Goal: Task Accomplishment & Management: Use online tool/utility

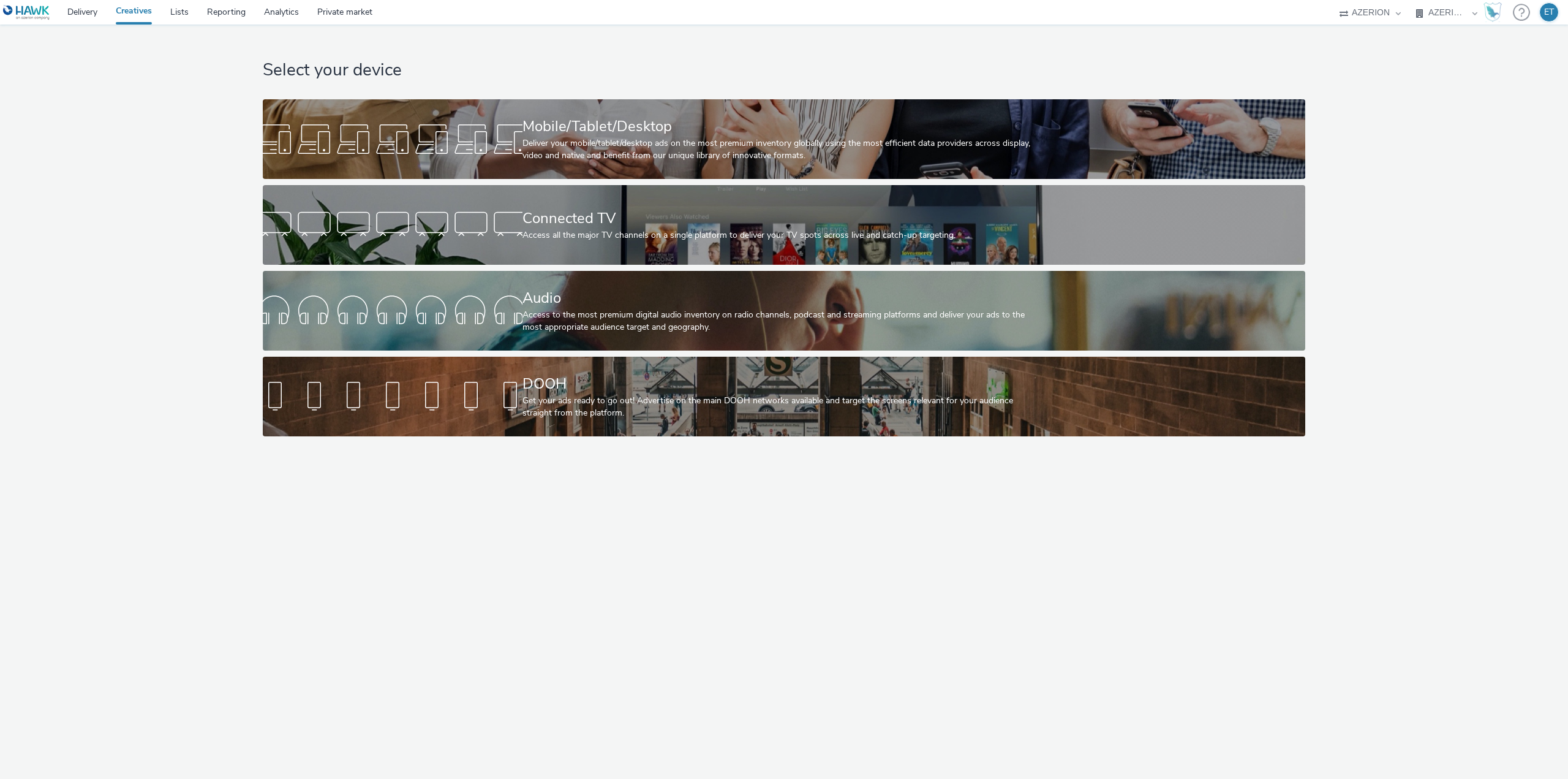
select select "79162ed7-0017-4339-93b0-3399b708648f"
click at [429, 143] on div at bounding box center [393, 139] width 260 height 39
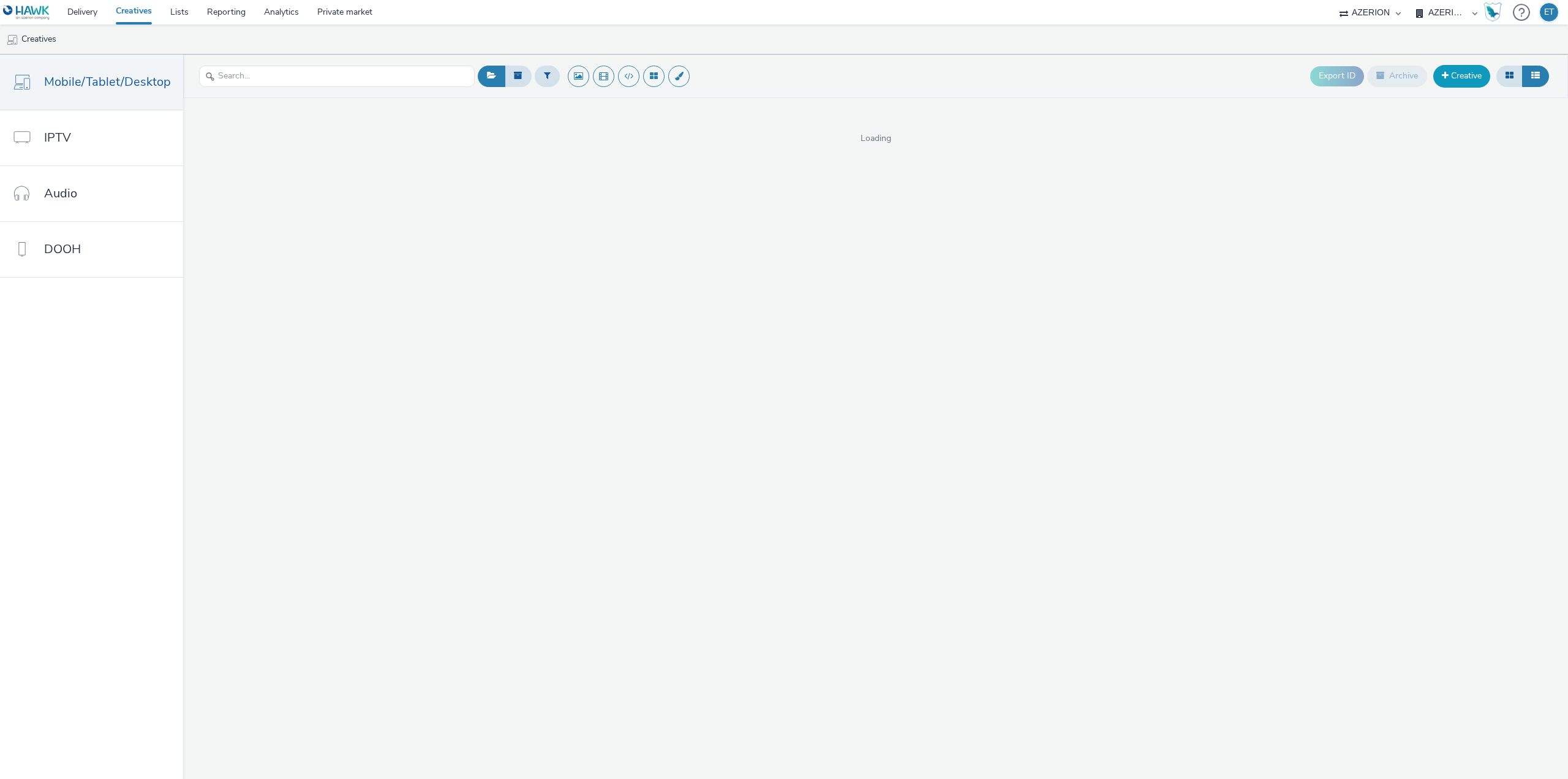
click at [1463, 75] on link "Creative" at bounding box center [1461, 75] width 57 height 22
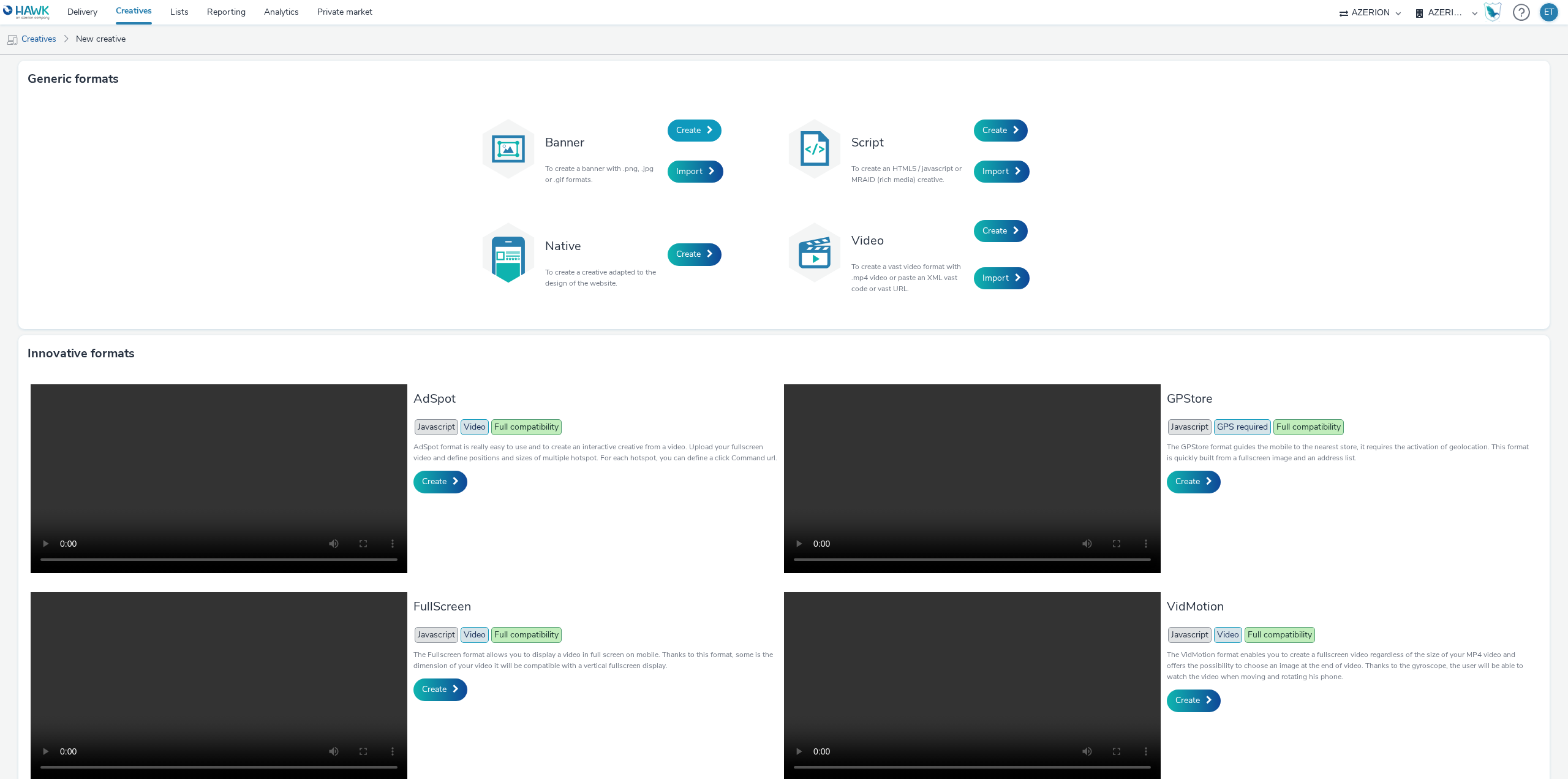
click at [690, 129] on span "Create" at bounding box center [688, 130] width 25 height 11
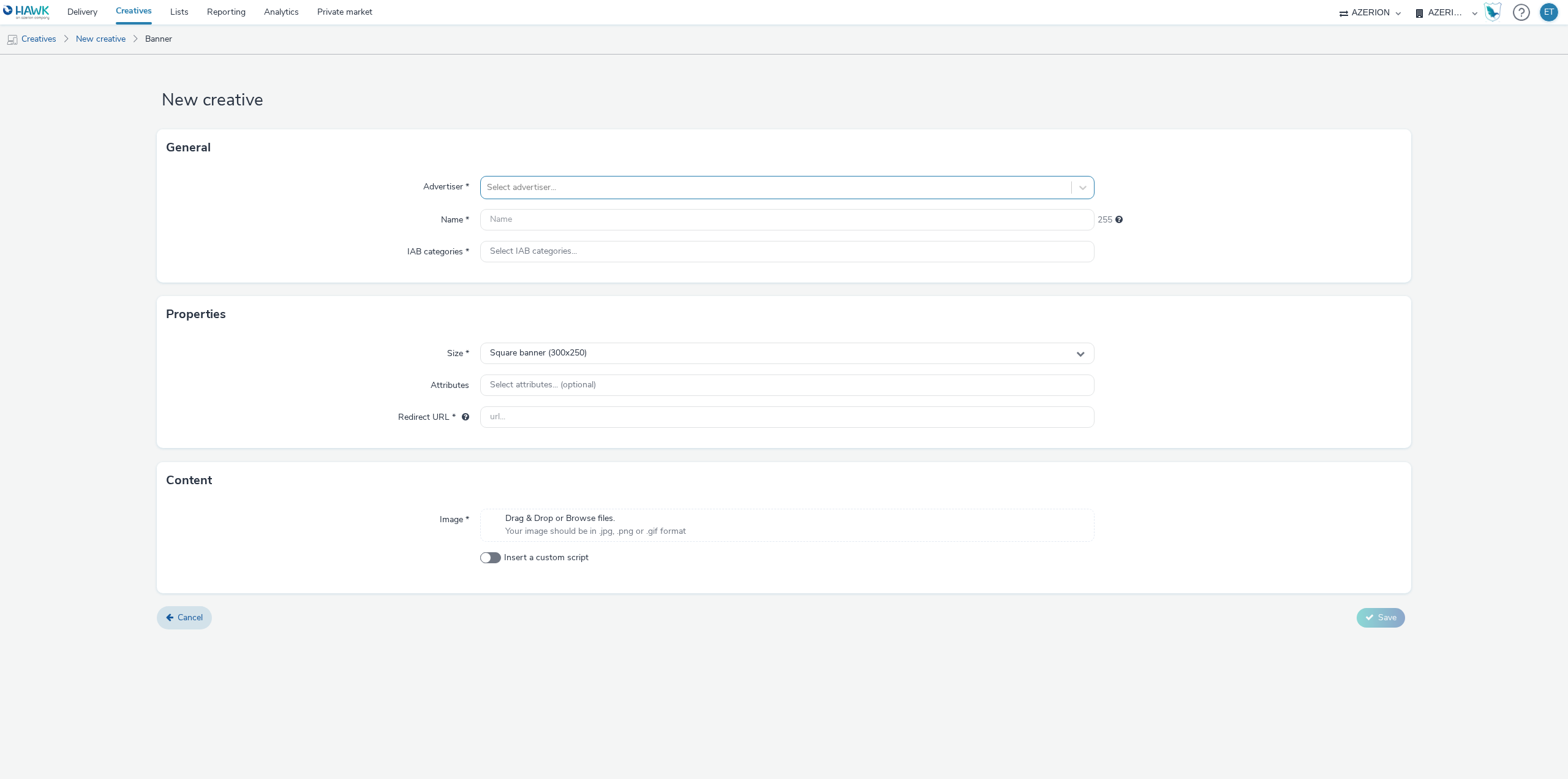
click at [583, 195] on div at bounding box center [775, 187] width 578 height 15
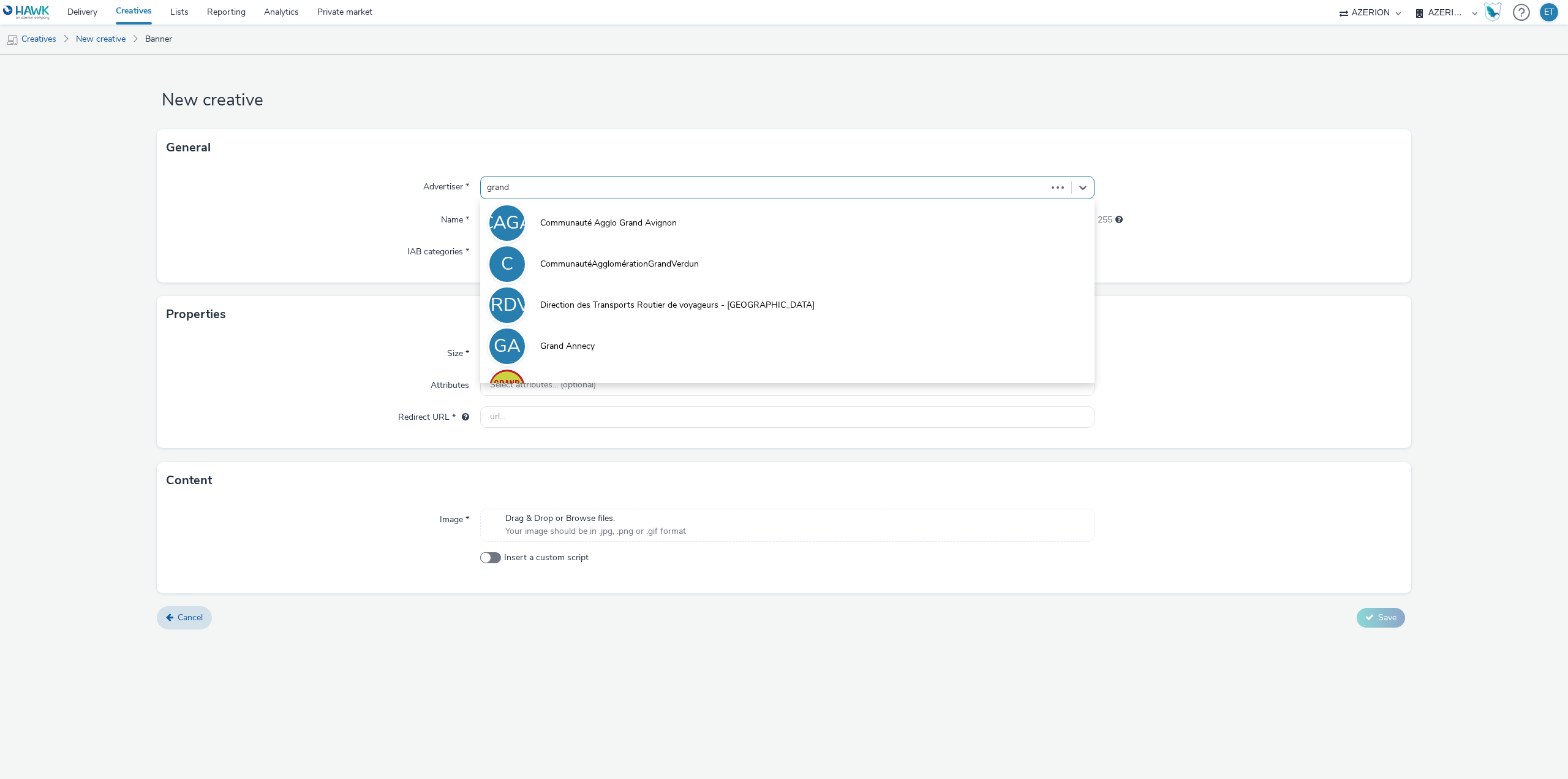
type input "grand l"
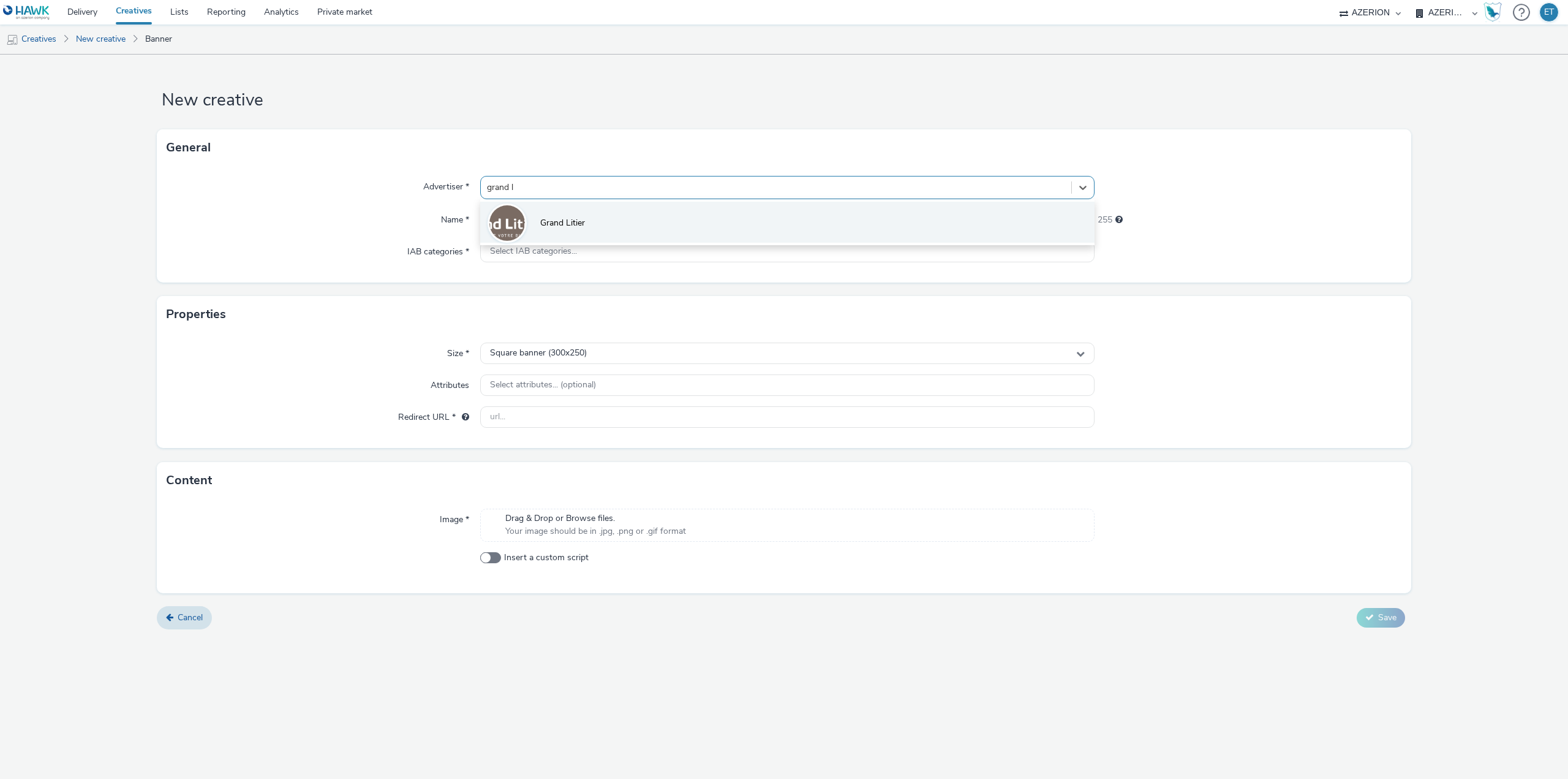
click at [603, 223] on li "Grand Litier" at bounding box center [787, 222] width 615 height 41
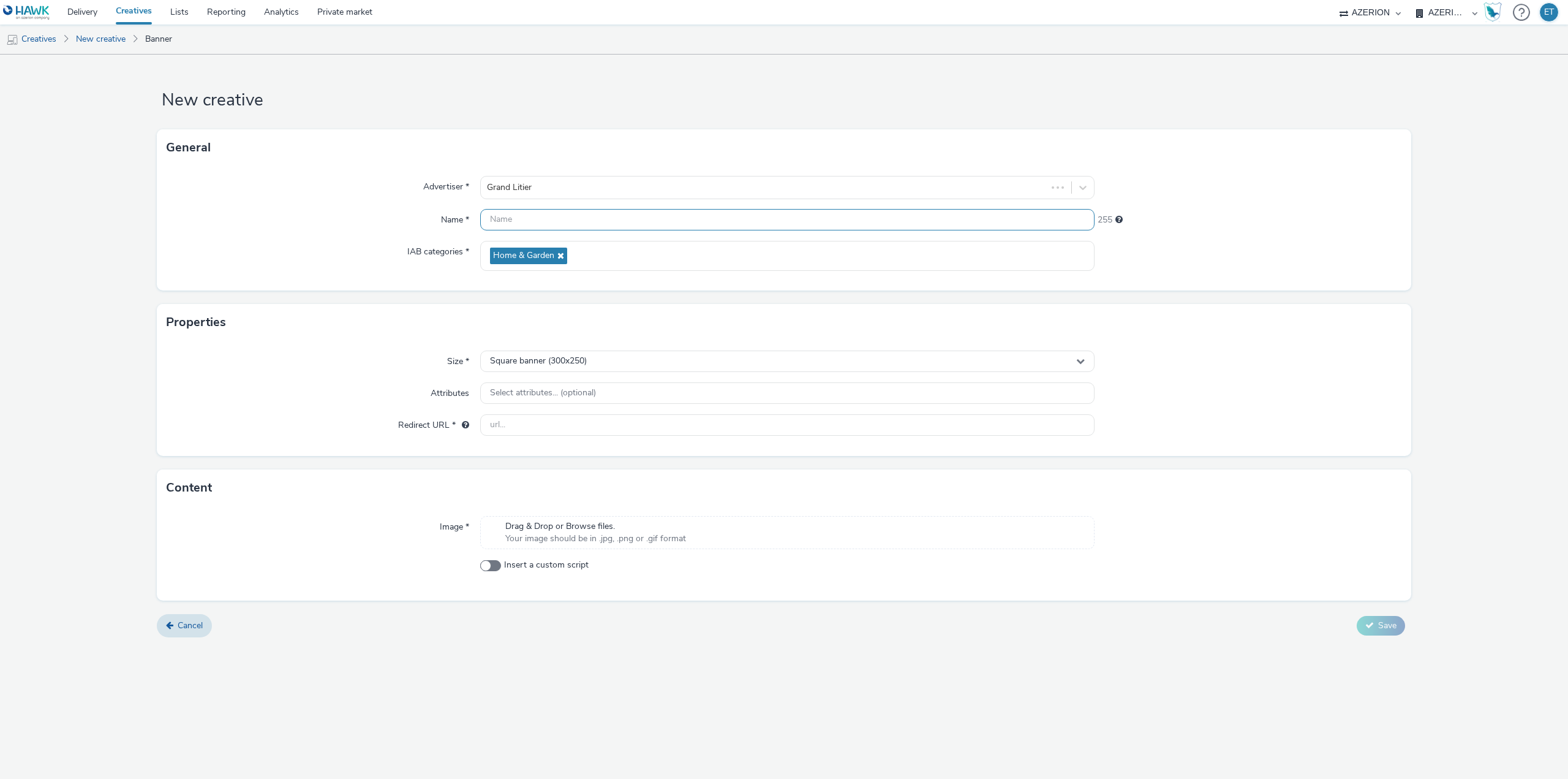
click at [525, 215] on input "text" at bounding box center [787, 219] width 615 height 21
paste input "OR-25_Lagardère_interstitiel_Bordeaux_[DATE]"
type input "OR-25_Lagardère_interstitiel_Bordeaux_[DATE]"
click at [574, 366] on span "Square banner (300x250)" at bounding box center [538, 361] width 97 height 11
click at [583, 449] on span "Full screen portrait (320x480)" at bounding box center [545, 454] width 113 height 12
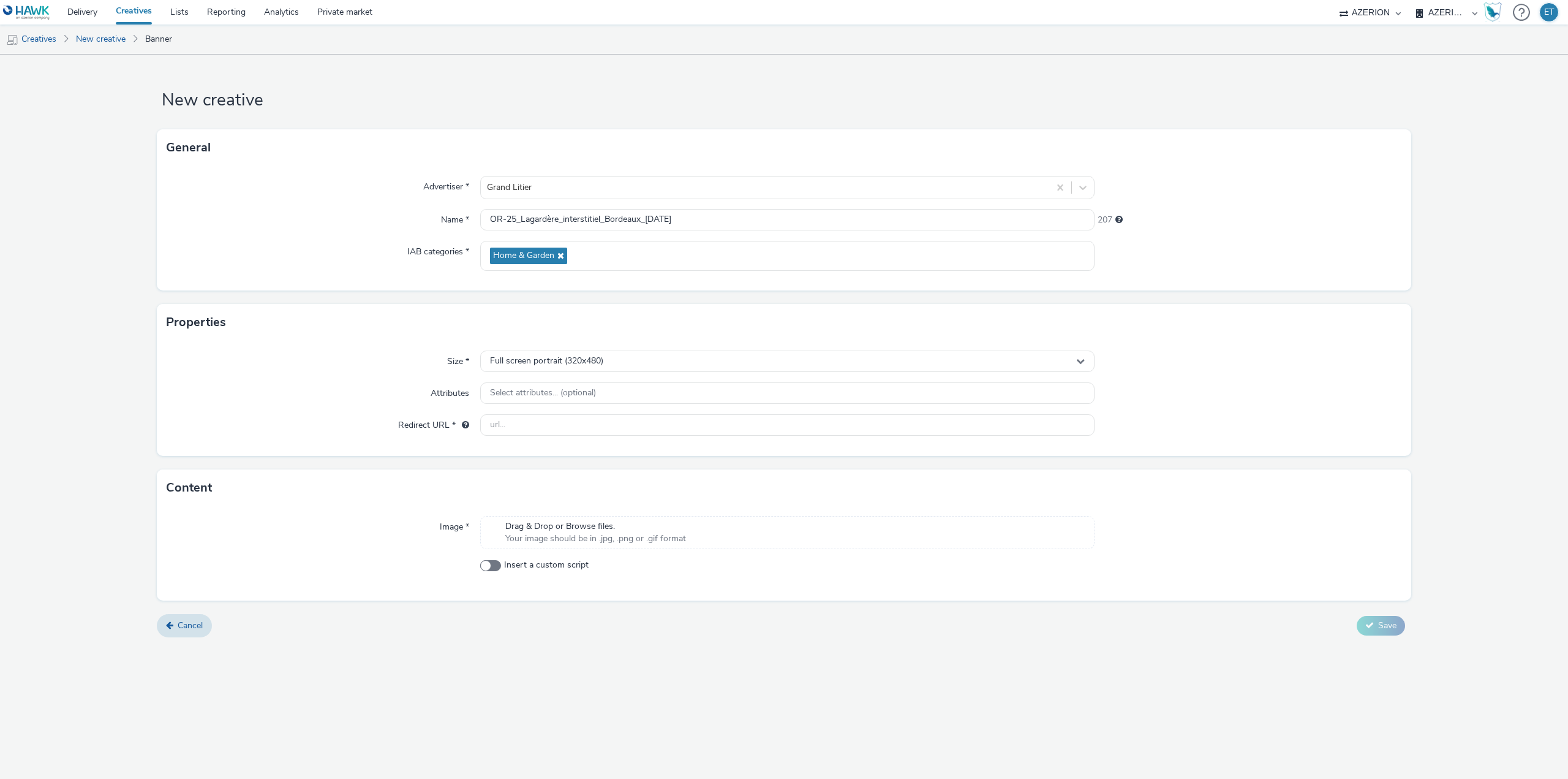
click at [559, 437] on div "Size * Full screen portrait (320x480) Attributes Select attributes... (optional…" at bounding box center [784, 398] width 1255 height 115
click at [567, 422] on input "text" at bounding box center [787, 425] width 615 height 21
paste input "[URL][DOMAIN_NAME]"
type input "[URL][DOMAIN_NAME]"
click at [685, 632] on div "Cancel Save" at bounding box center [784, 626] width 1255 height 22
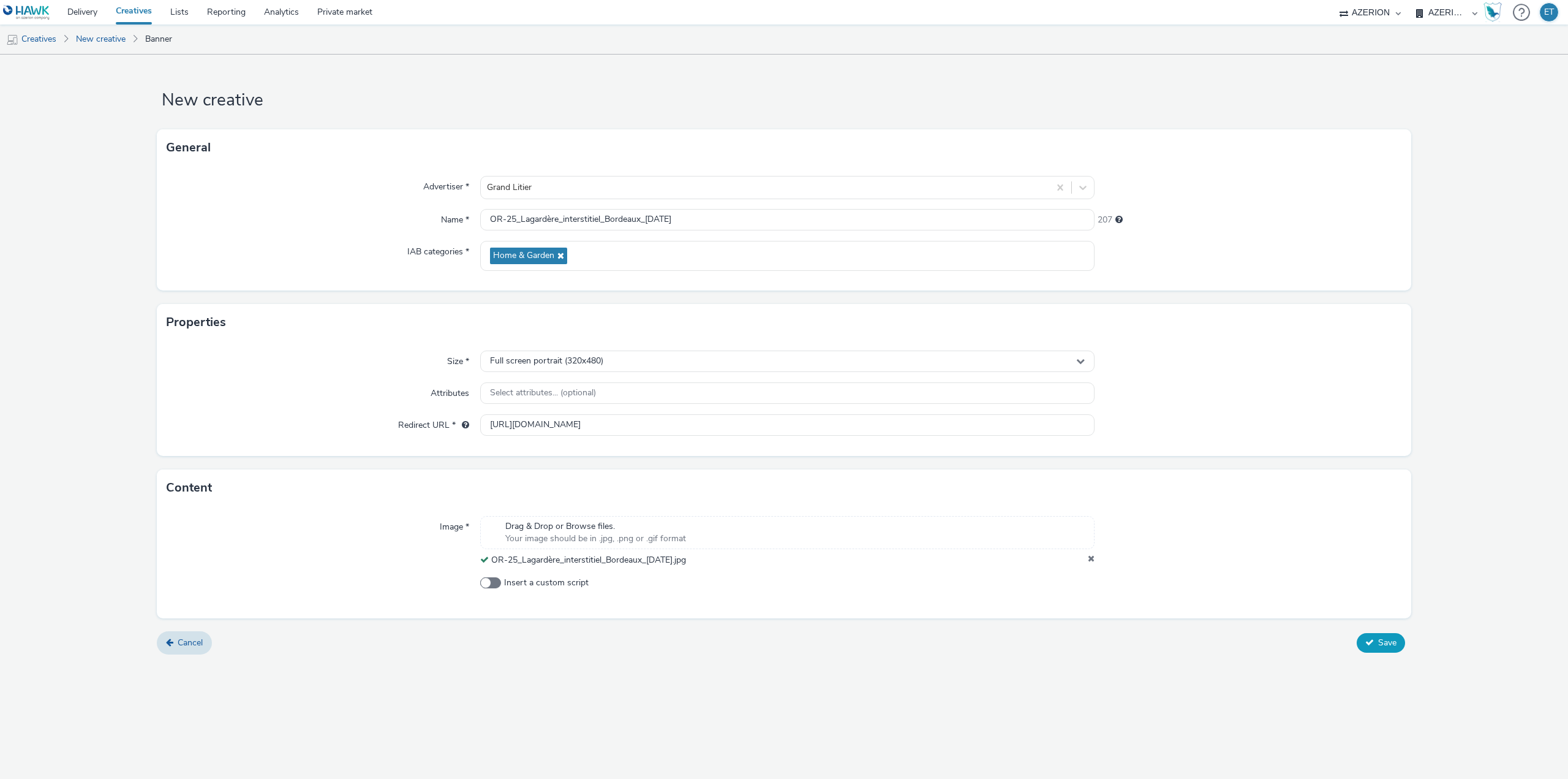
click at [1382, 640] on span "Save" at bounding box center [1387, 642] width 19 height 11
click at [114, 43] on link "New creative" at bounding box center [101, 39] width 62 height 29
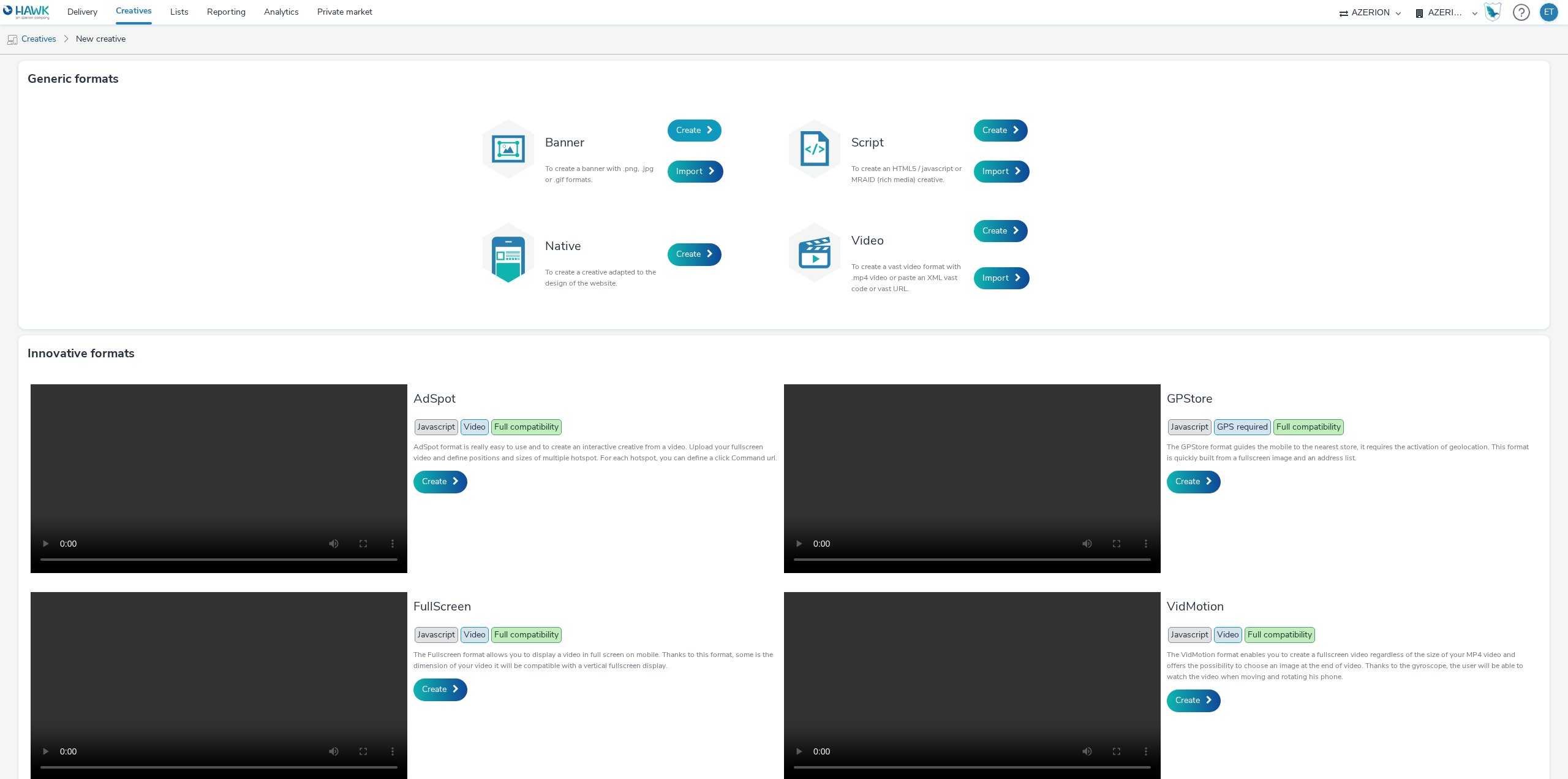
click at [676, 125] on span "Create" at bounding box center [688, 130] width 25 height 11
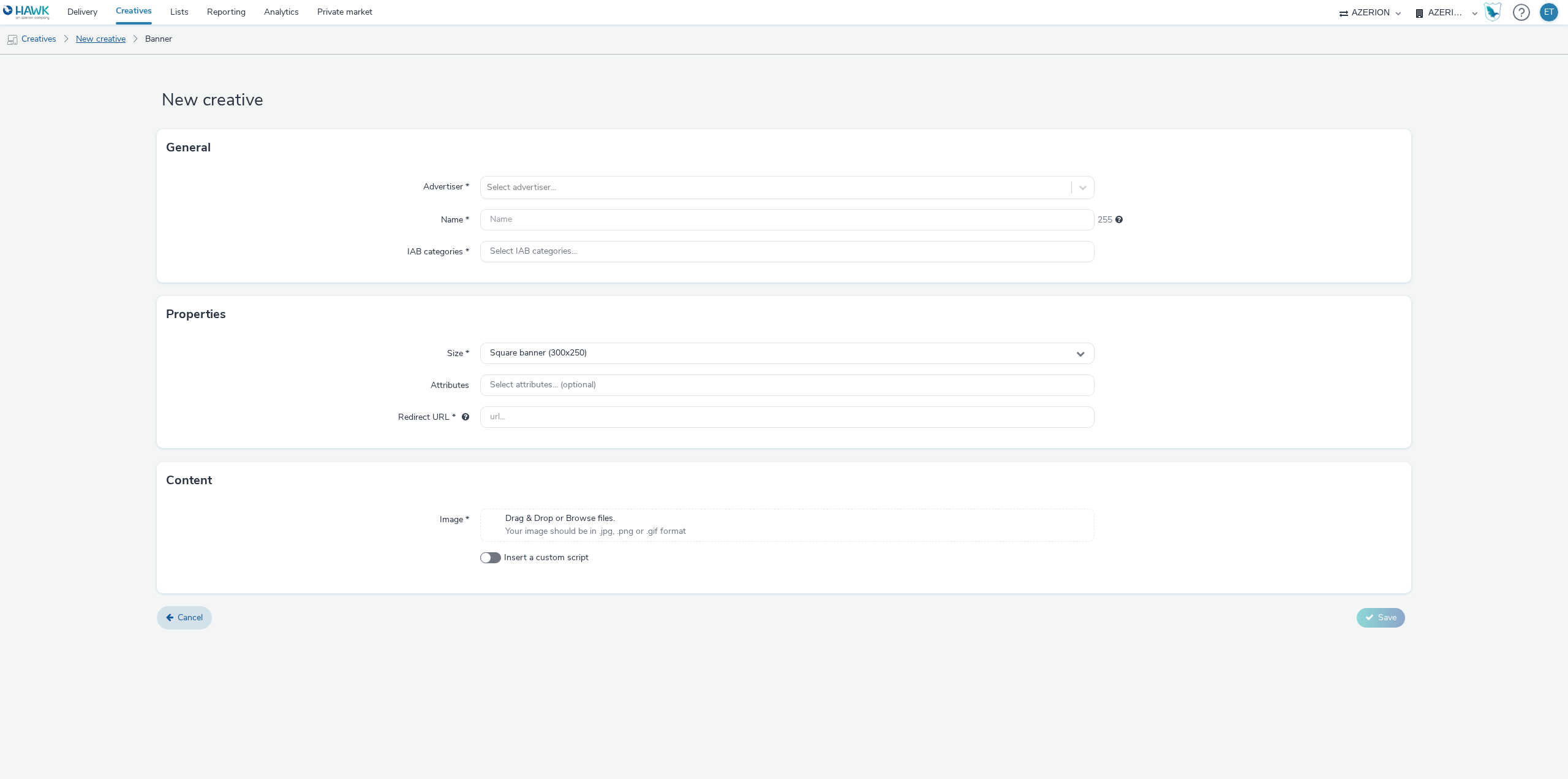
click at [111, 41] on link "New creative" at bounding box center [101, 39] width 62 height 29
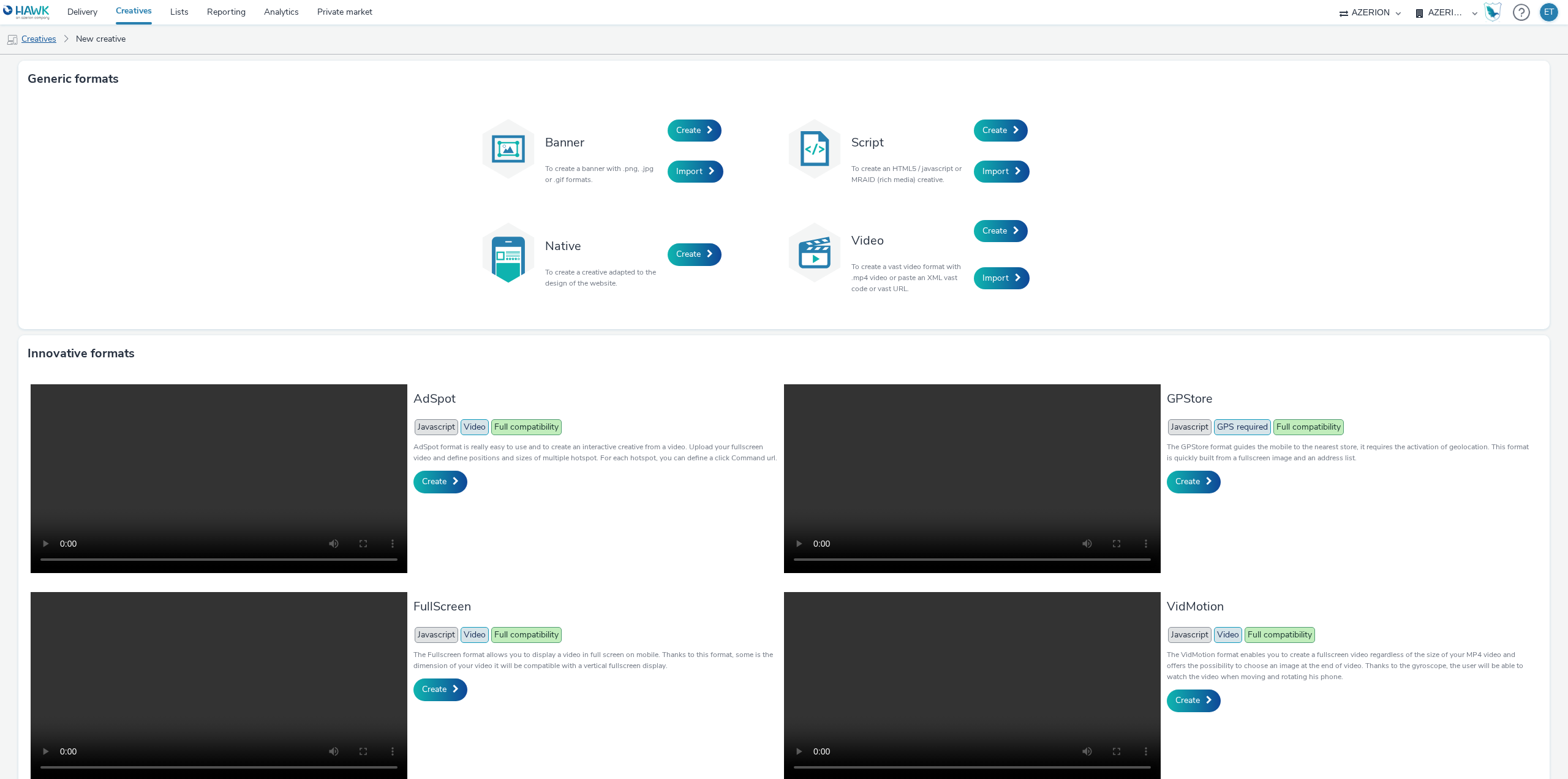
click at [42, 33] on link "Creatives" at bounding box center [31, 39] width 63 height 29
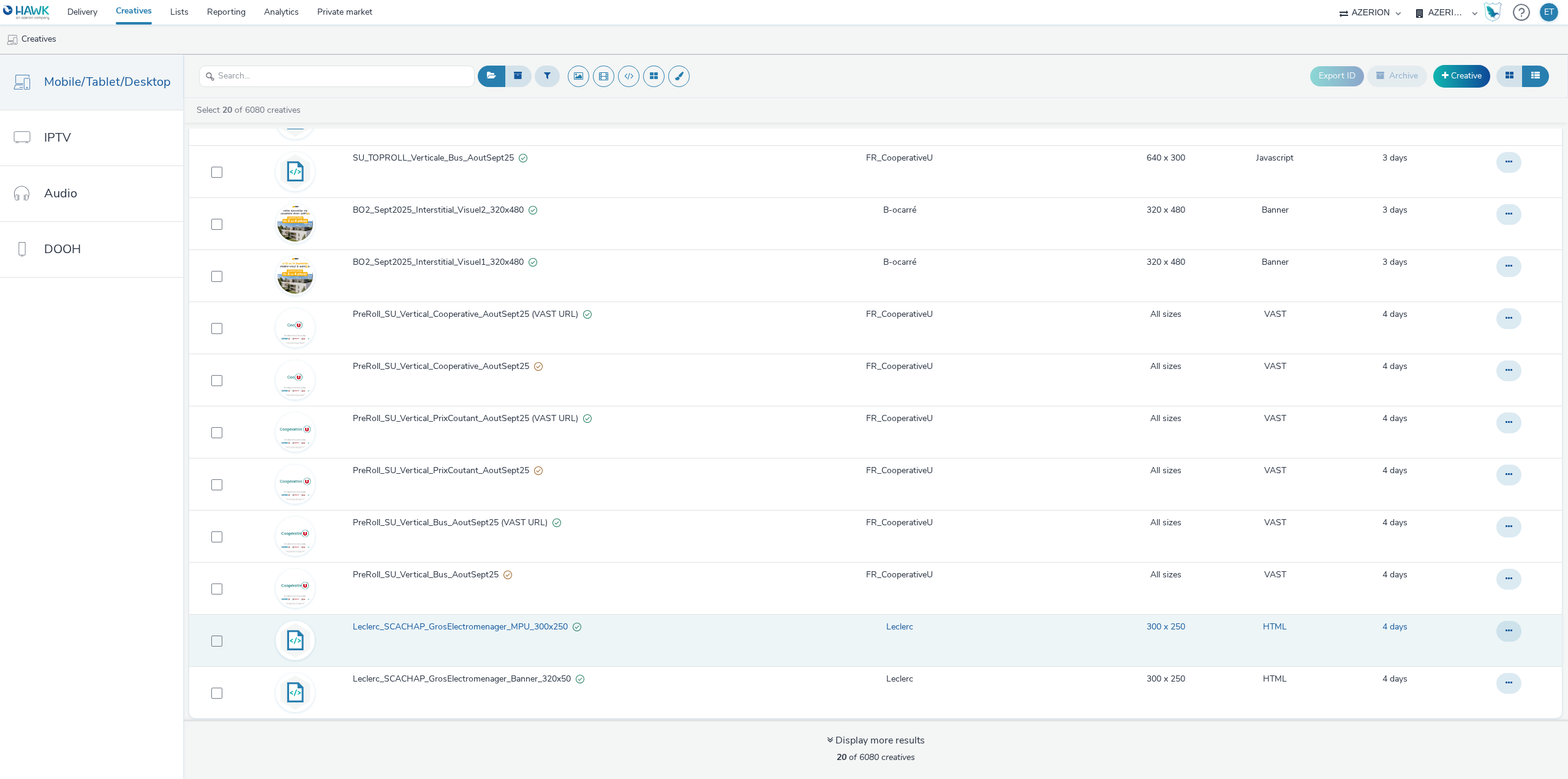
scroll to position [4, 0]
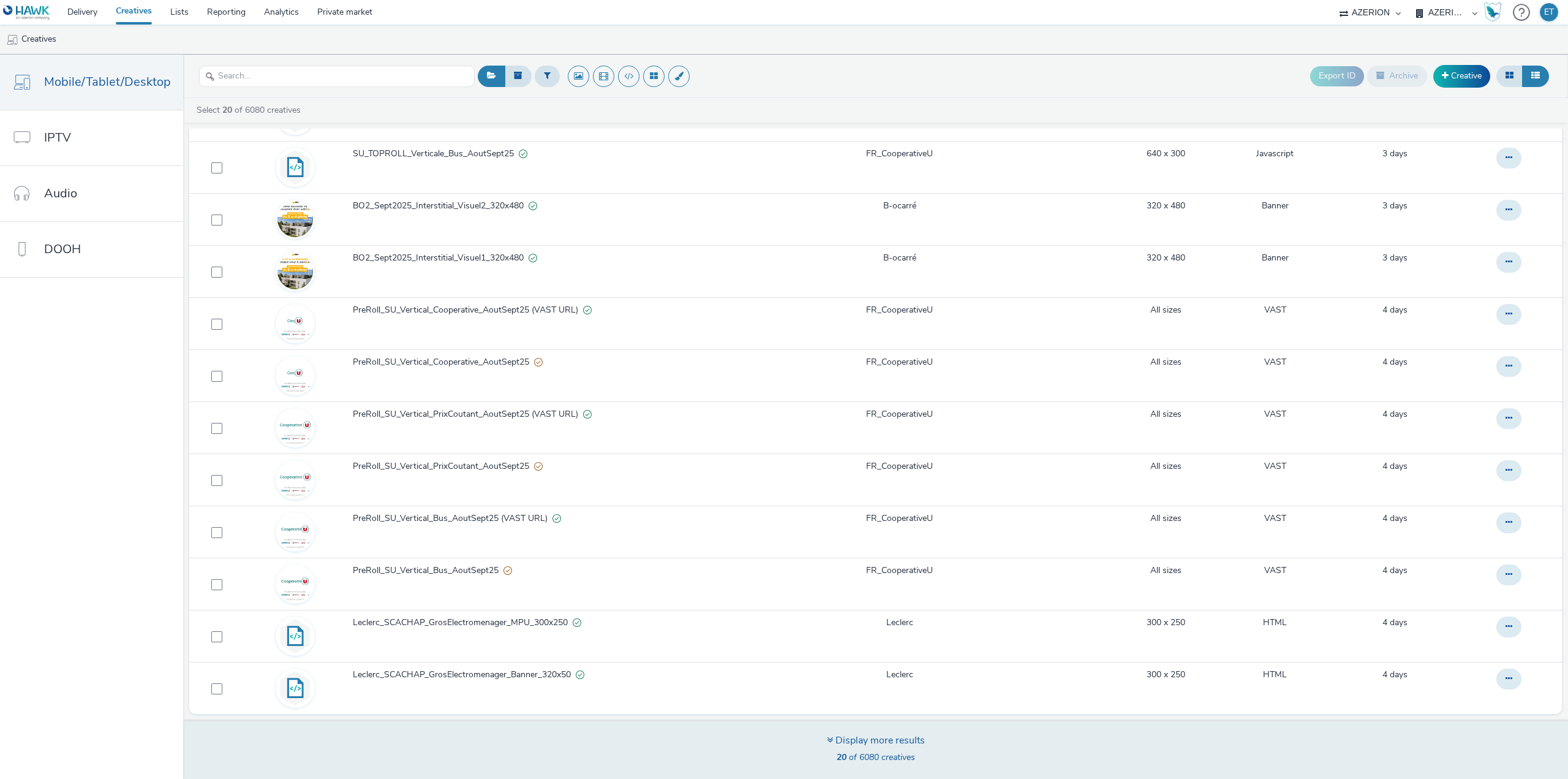
click at [822, 738] on div "Display more results 20 of 6080 creatives" at bounding box center [875, 749] width 1393 height 59
click at [835, 738] on div "Display more results" at bounding box center [875, 740] width 98 height 14
click at [856, 747] on div "Display more results" at bounding box center [875, 740] width 98 height 14
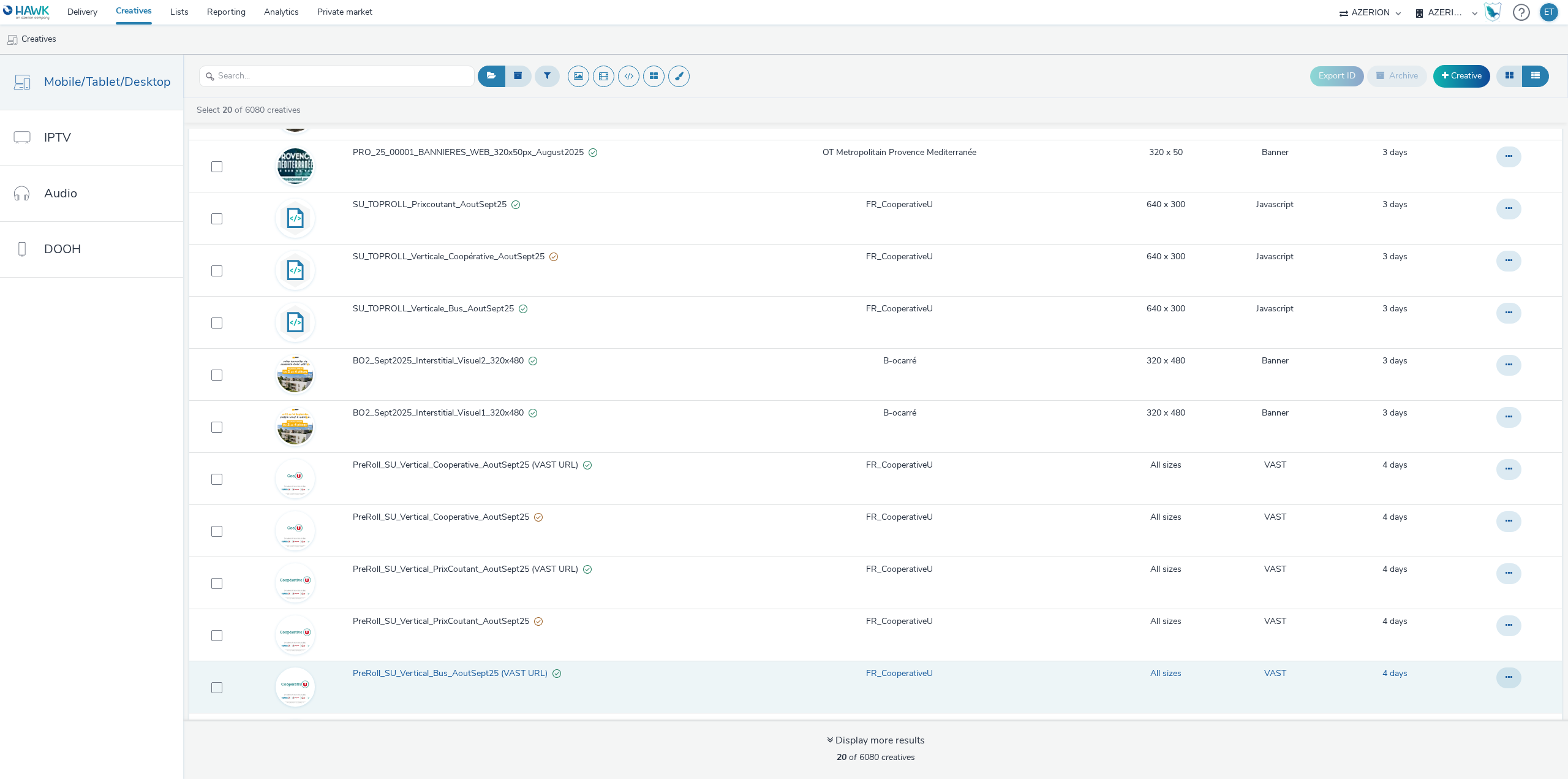
scroll to position [484, 0]
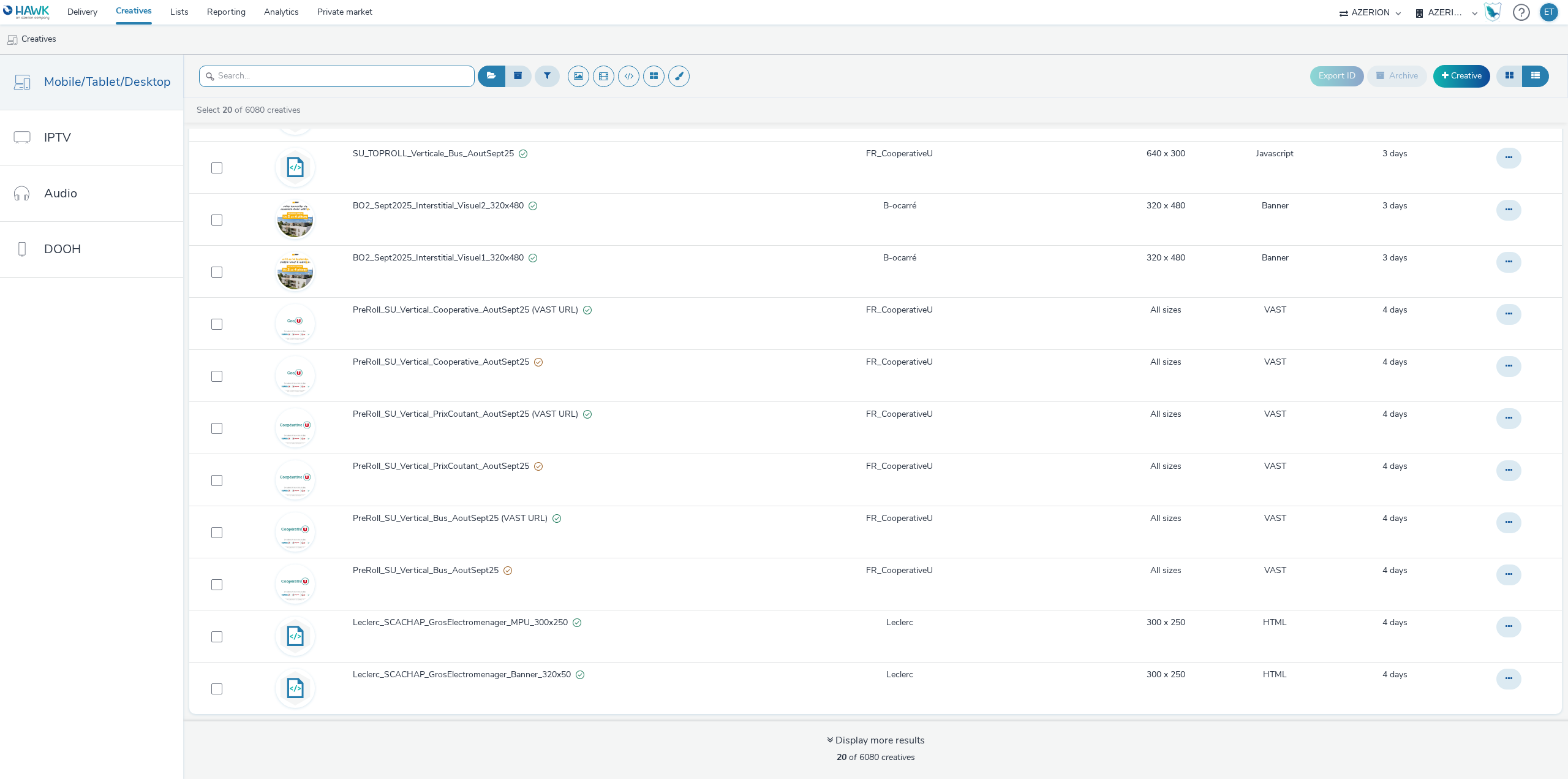
click at [253, 78] on input "text" at bounding box center [337, 76] width 275 height 21
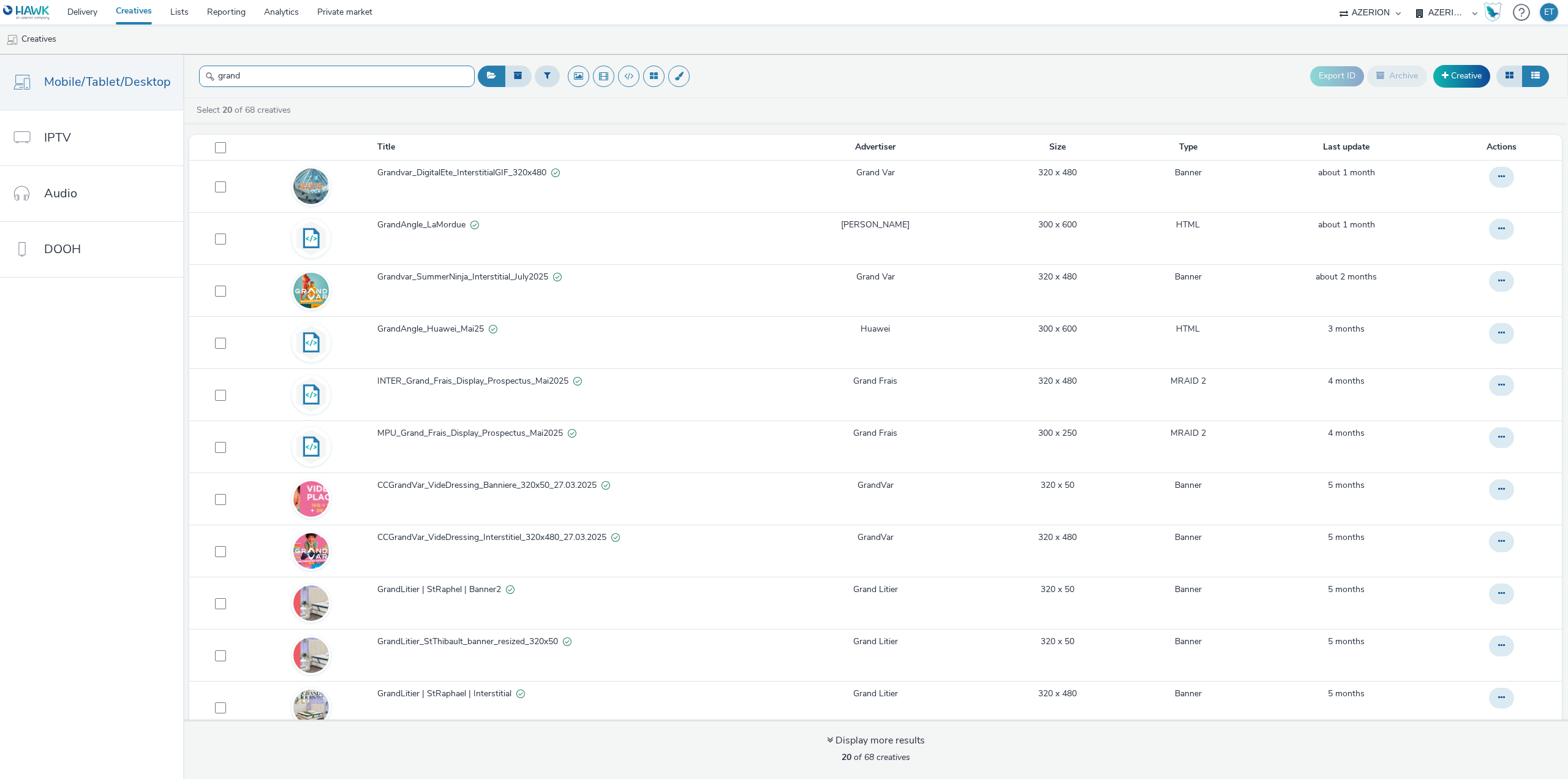
click at [308, 75] on input "grand" at bounding box center [337, 76] width 275 height 21
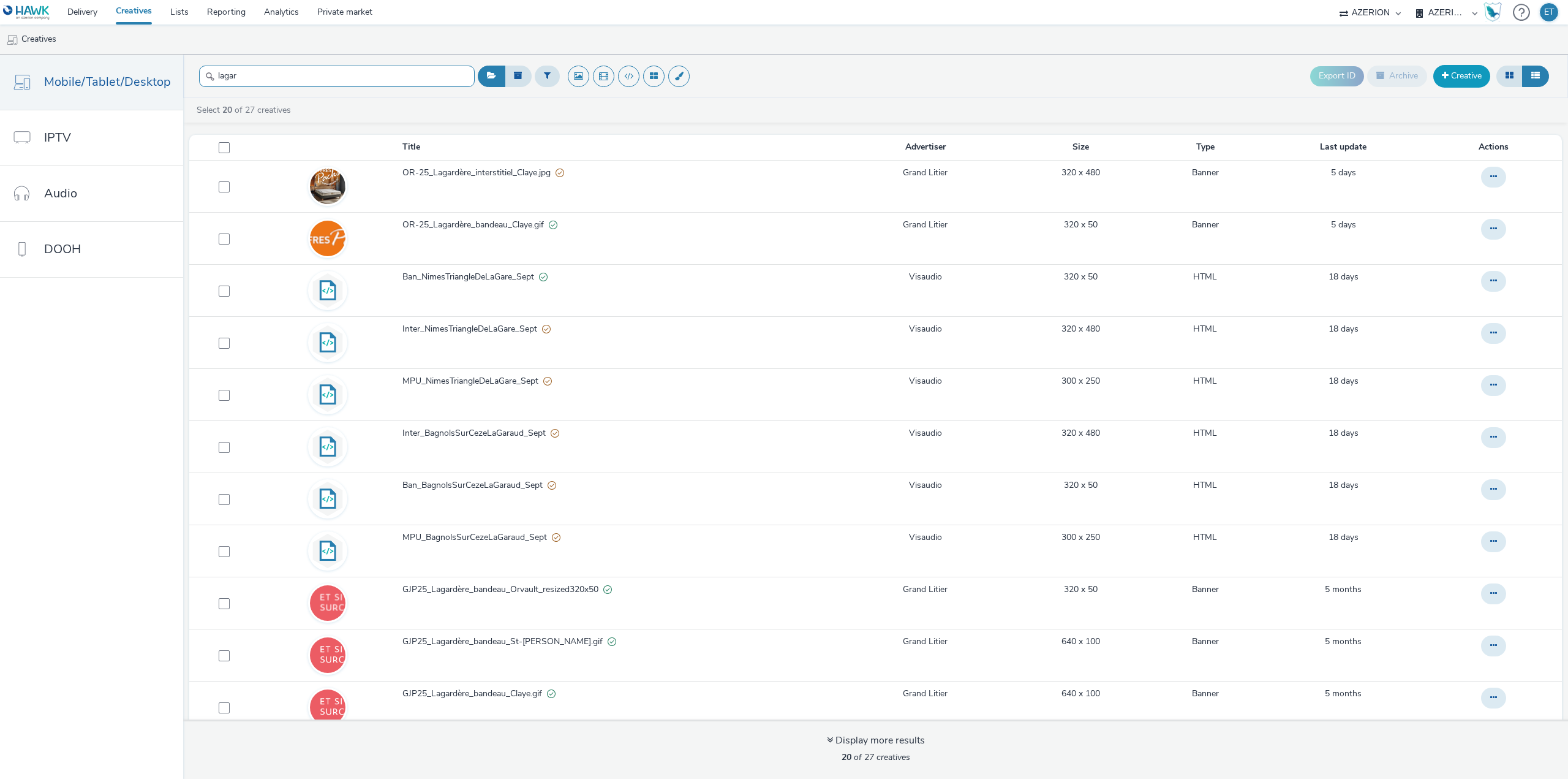
type input "lagar"
click at [1471, 72] on link "Creative" at bounding box center [1461, 75] width 57 height 22
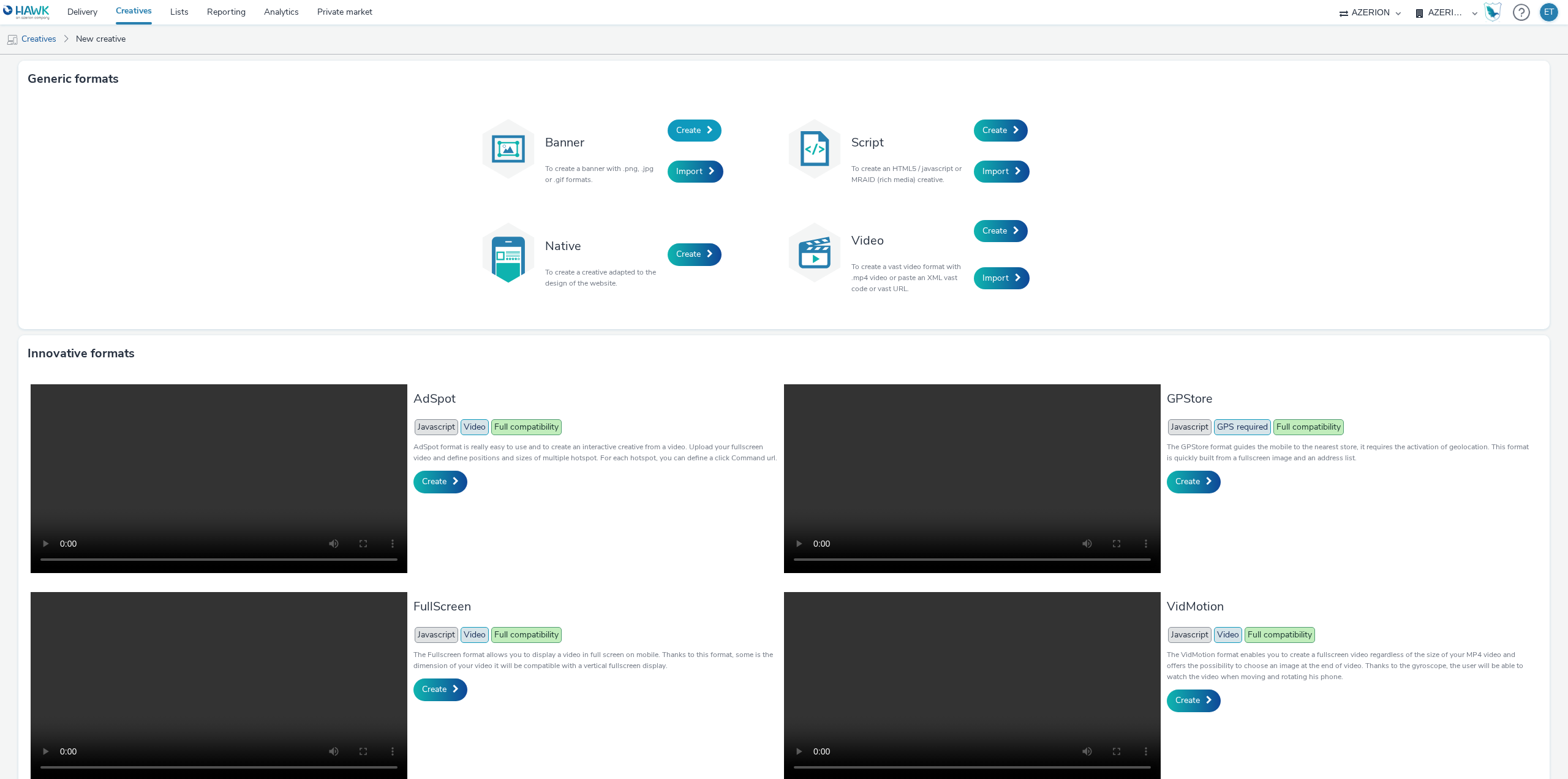
click at [688, 125] on span "Create" at bounding box center [688, 130] width 25 height 11
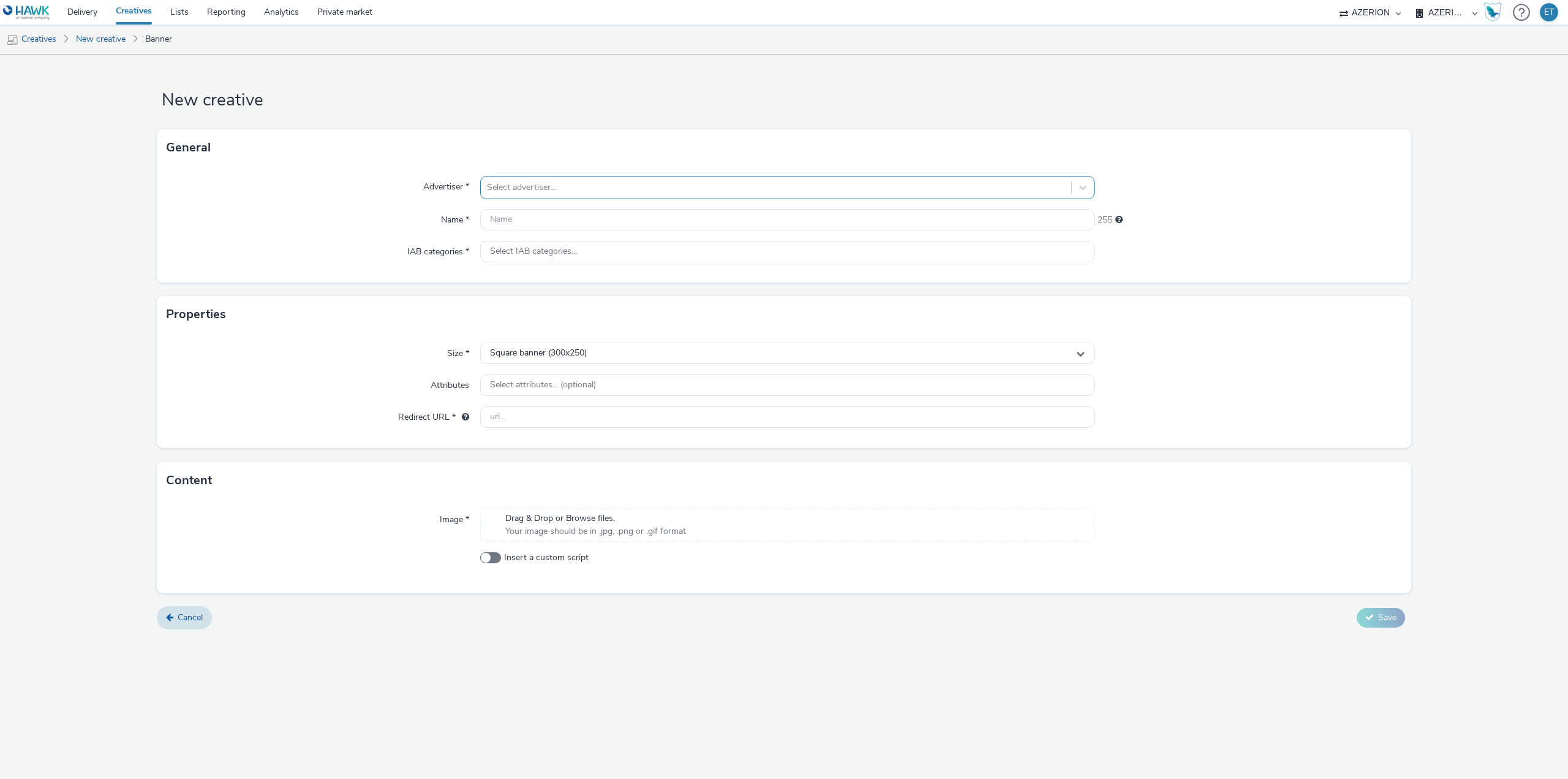
click at [539, 178] on div "Select advertiser..." at bounding box center [776, 187] width 591 height 19
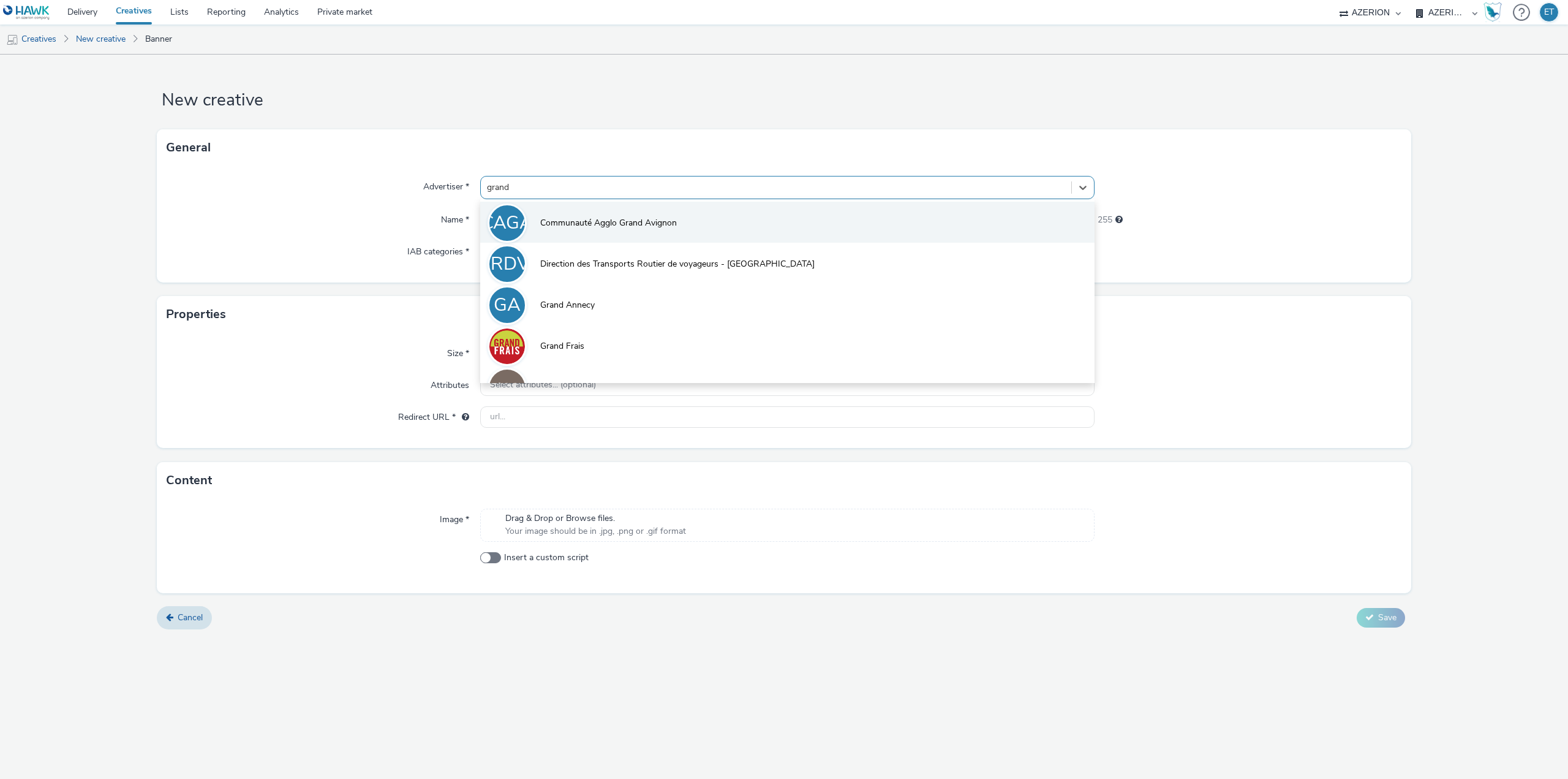
type input "grand l"
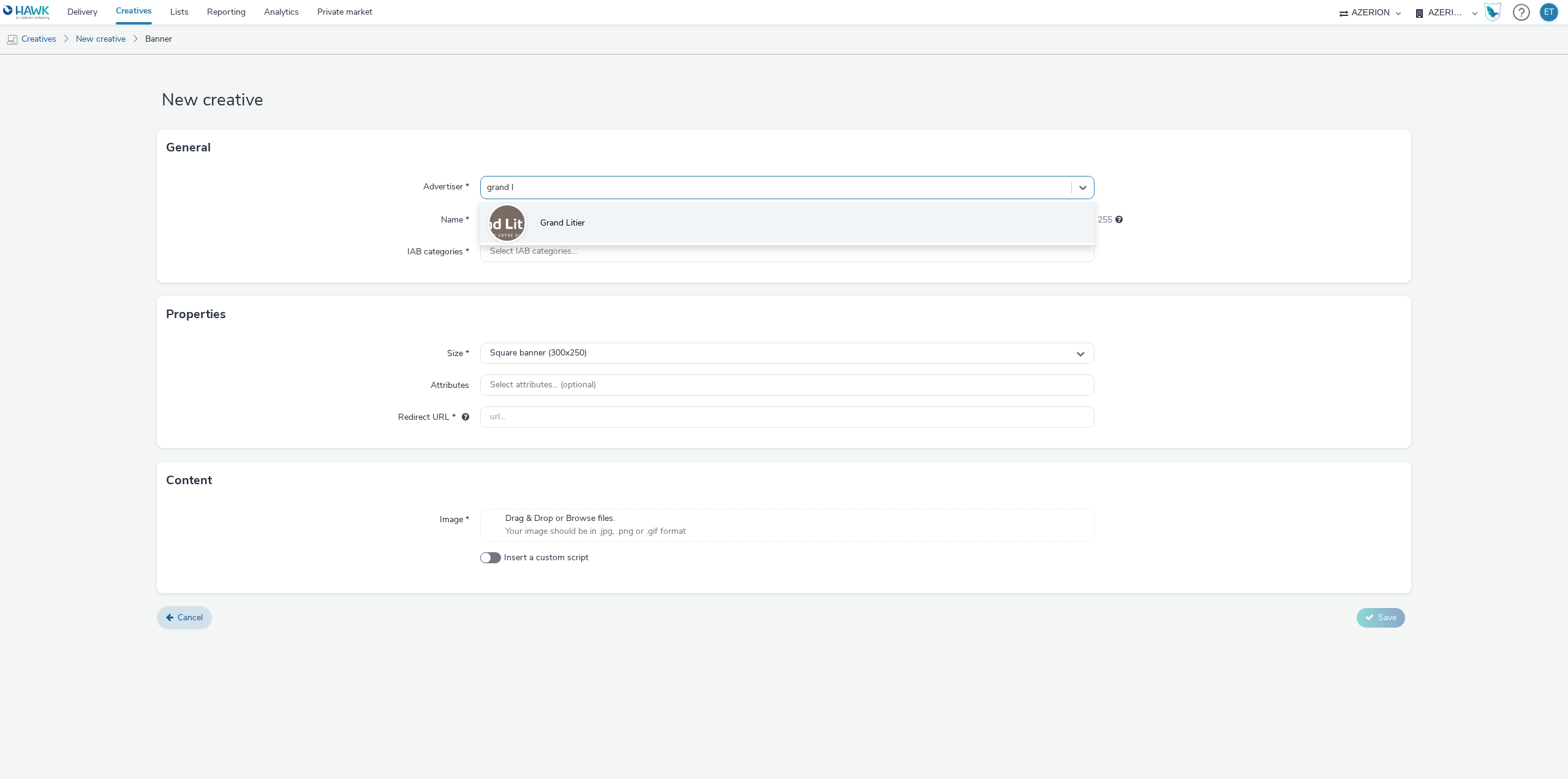
click at [594, 217] on li "Grand Litier" at bounding box center [787, 222] width 615 height 41
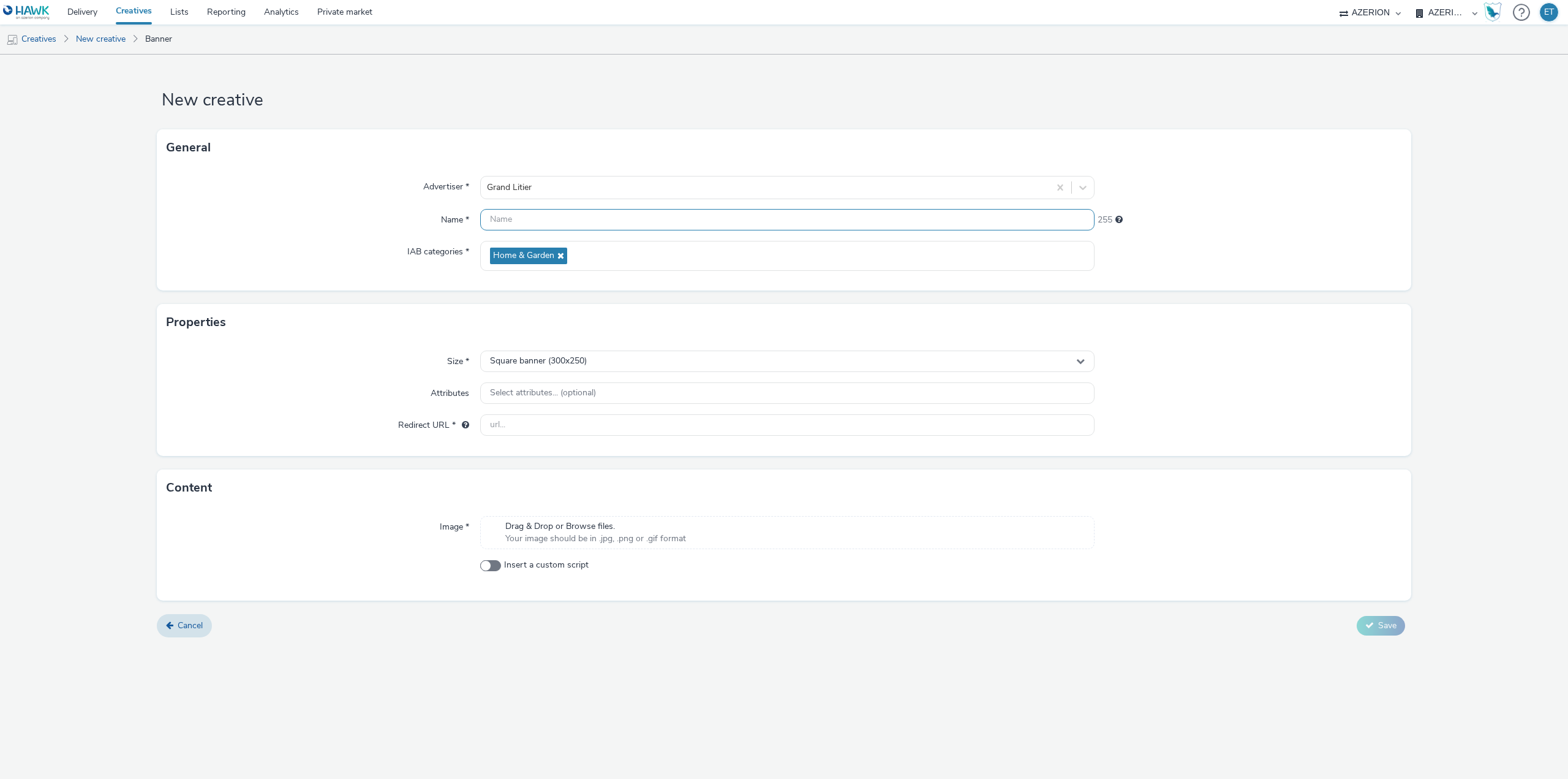
click at [593, 218] on input "text" at bounding box center [787, 219] width 615 height 21
paste input "OR-25_Lagardère_interstitiel_Bordeaux_[DATE]"
type input "OR-25_Lagardère_interstitiel_Bordeaux_[DATE]"
click at [125, 223] on form "New creative General Advertiser * Grand Litier Name * OR-25_Lagardère_interstit…" at bounding box center [784, 351] width 1568 height 592
click at [581, 361] on span "Square banner (300x250)" at bounding box center [538, 361] width 97 height 11
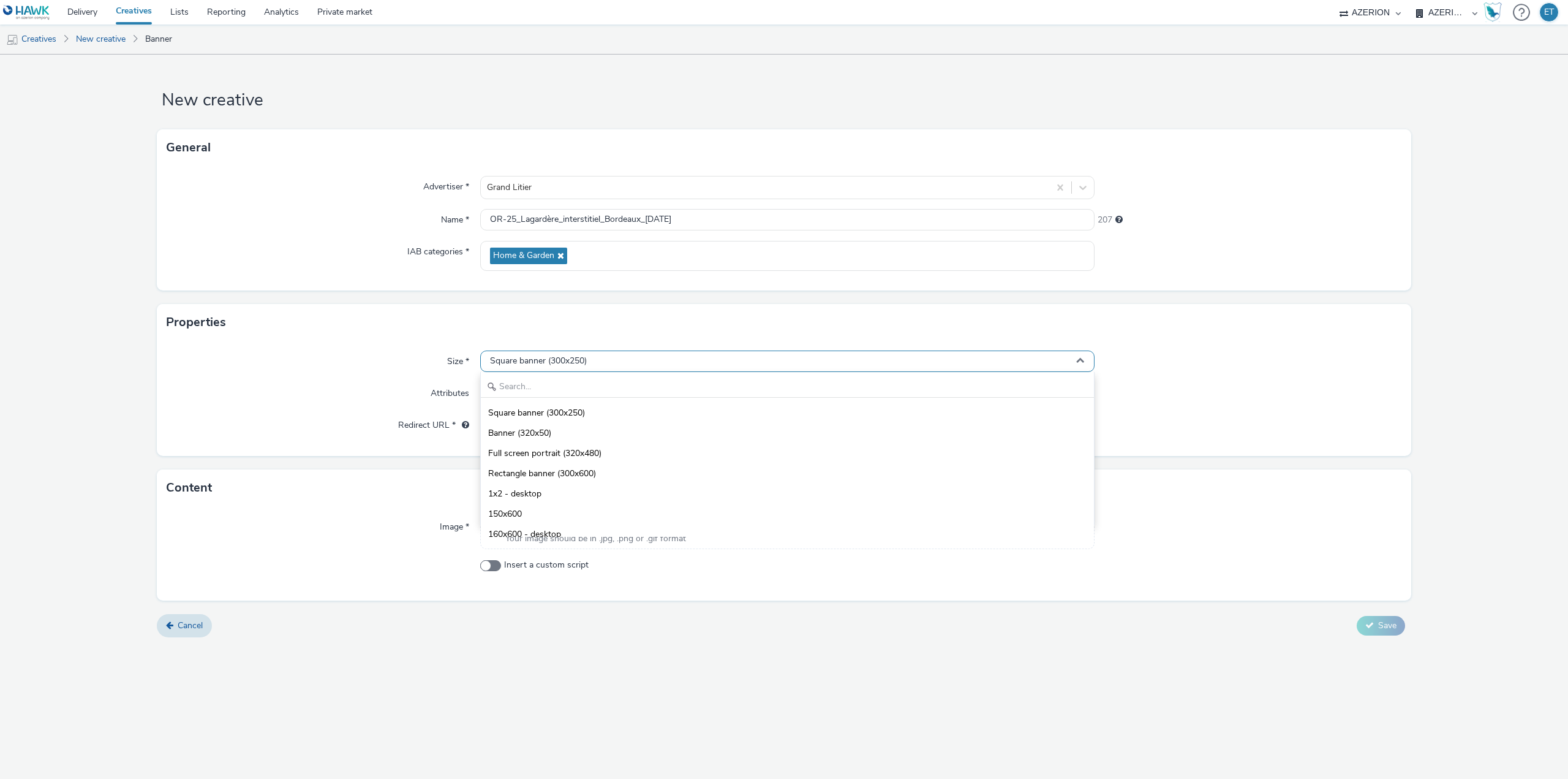
click at [581, 361] on span "Square banner (300x250)" at bounding box center [538, 361] width 97 height 11
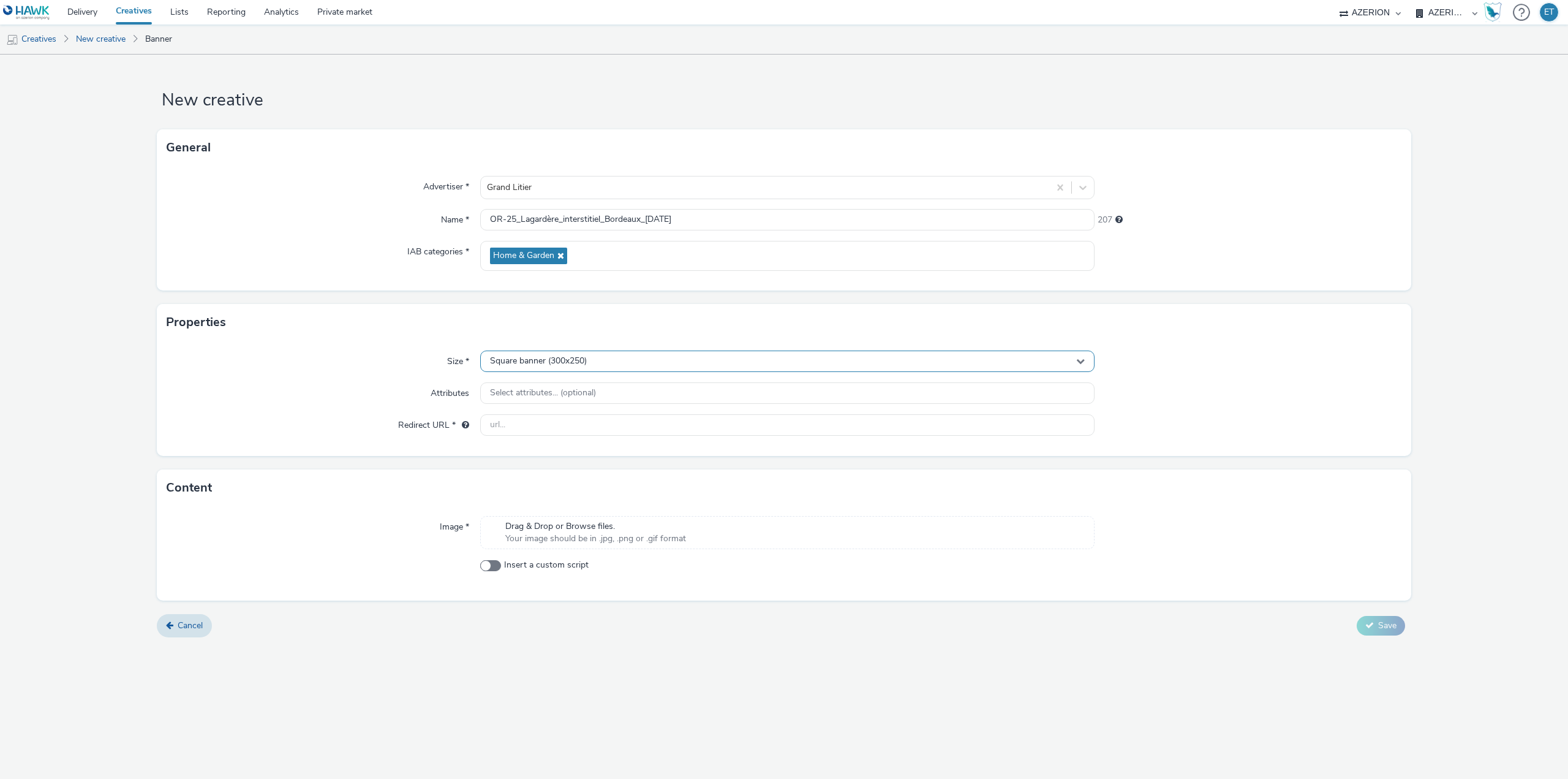
click at [581, 361] on span "Square banner (300x250)" at bounding box center [538, 361] width 97 height 11
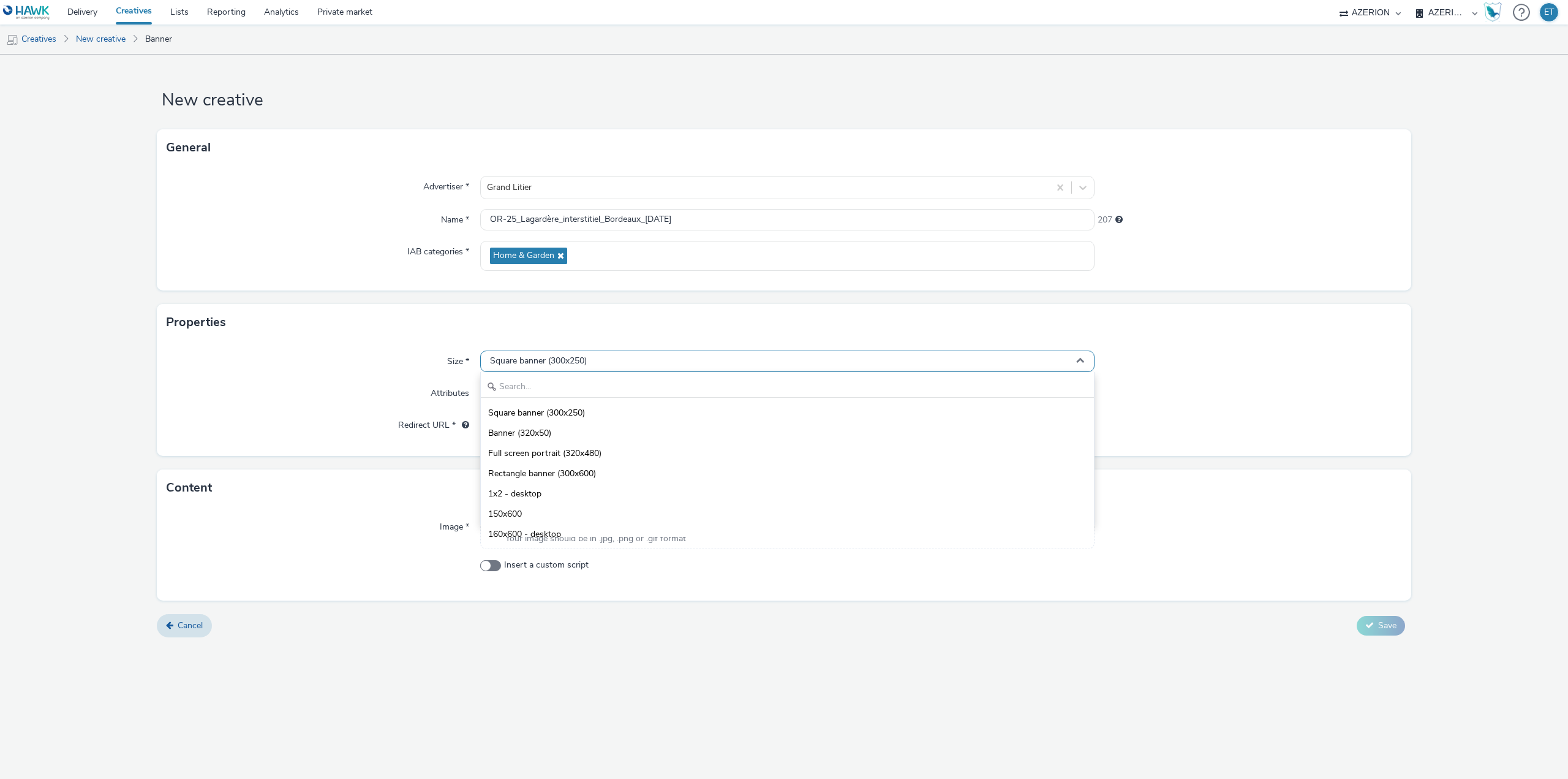
click at [581, 361] on span "Square banner (300x250)" at bounding box center [538, 361] width 97 height 11
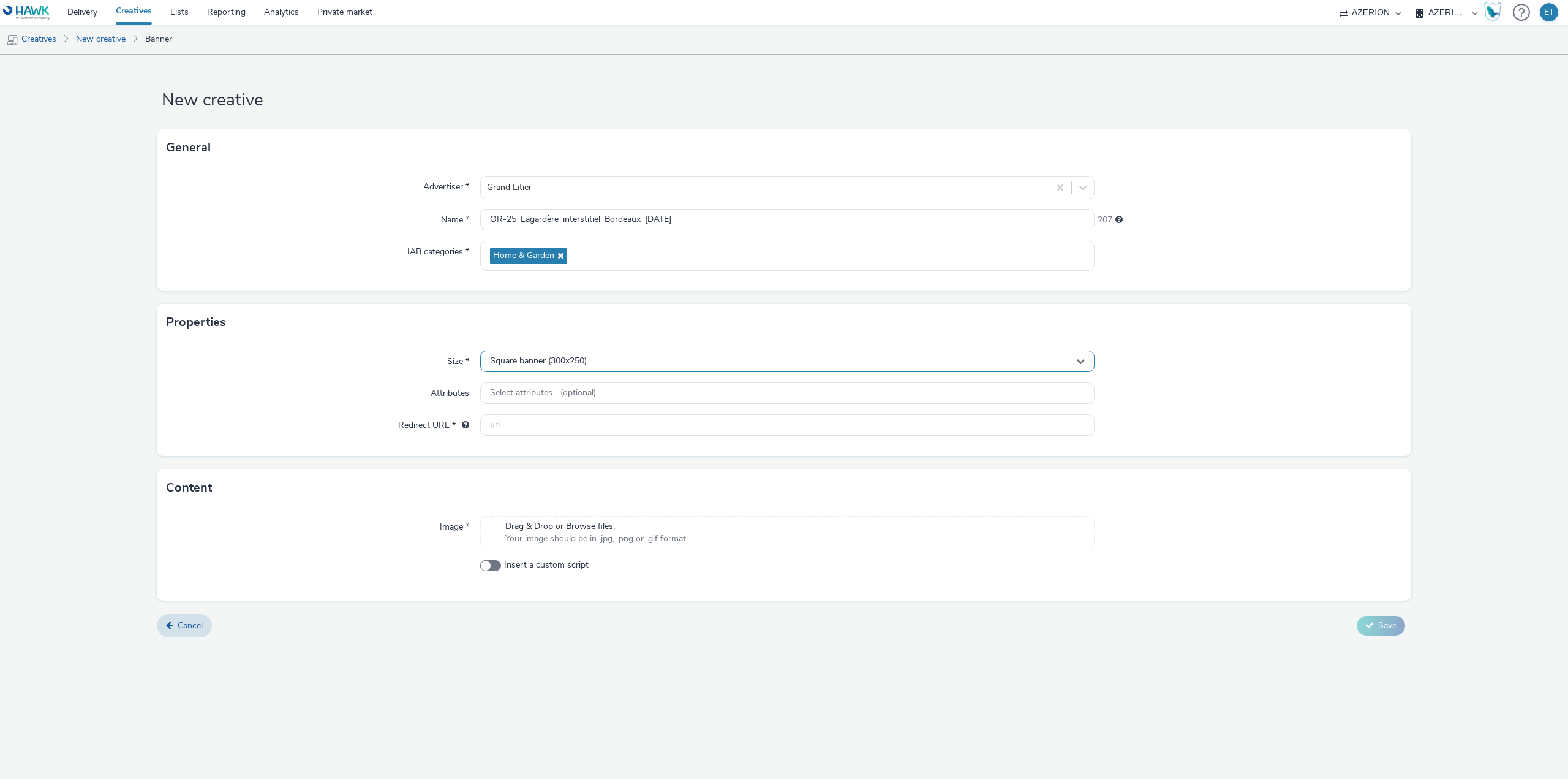
click at [623, 363] on div "Square banner (300x250)" at bounding box center [787, 361] width 615 height 21
click at [617, 453] on li "Full screen portrait (320x480)" at bounding box center [787, 452] width 613 height 20
click at [621, 434] on input "text" at bounding box center [787, 425] width 615 height 21
paste input "[URL][DOMAIN_NAME]"
type input "[URL][DOMAIN_NAME]"
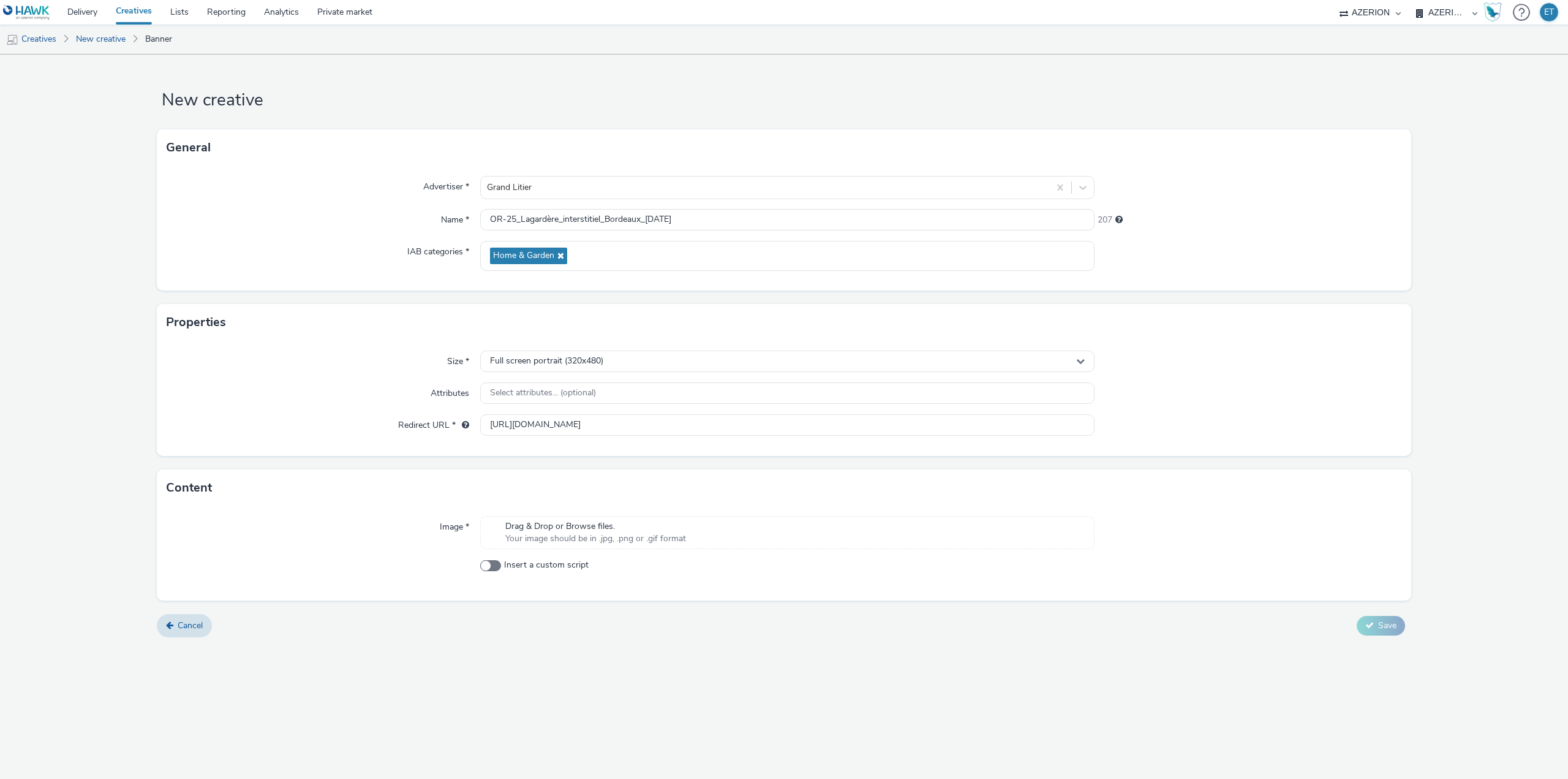
click at [71, 424] on form "New creative General Advertiser * Grand Litier Name * OR-25_Lagardère_interstit…" at bounding box center [784, 351] width 1568 height 592
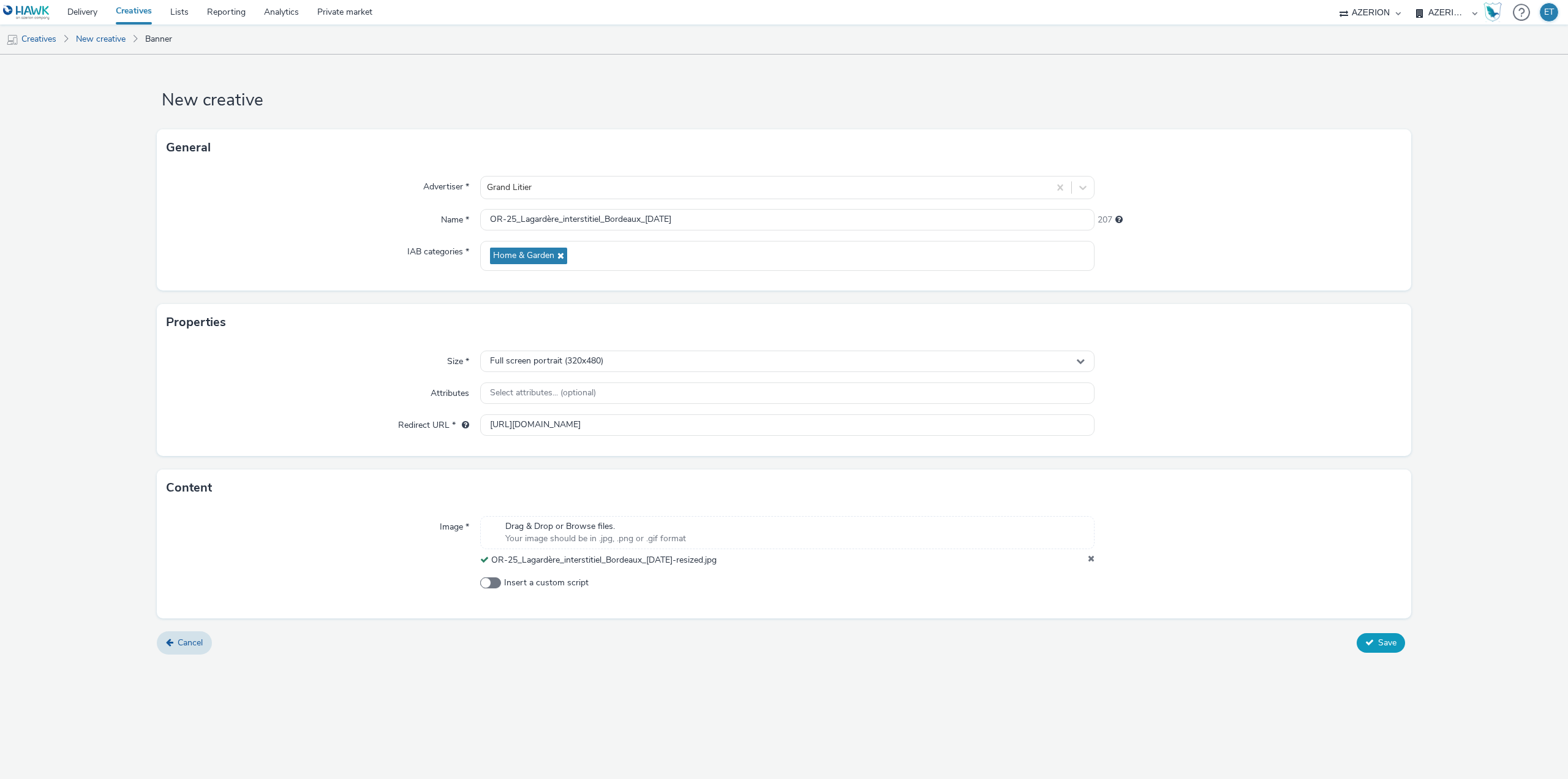
click at [1382, 647] on span "Save" at bounding box center [1387, 642] width 19 height 11
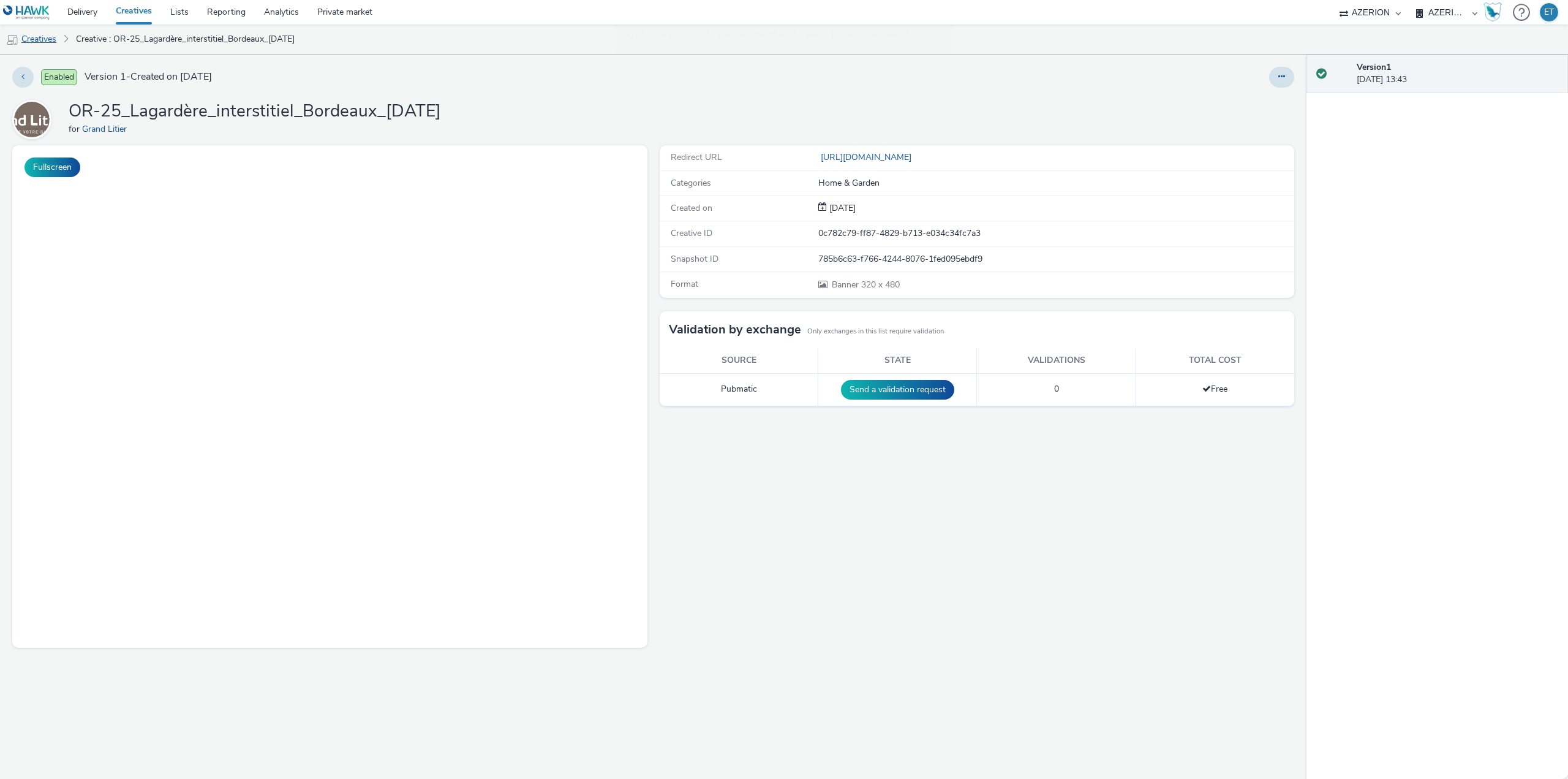
click at [57, 40] on link "Creatives" at bounding box center [31, 39] width 63 height 29
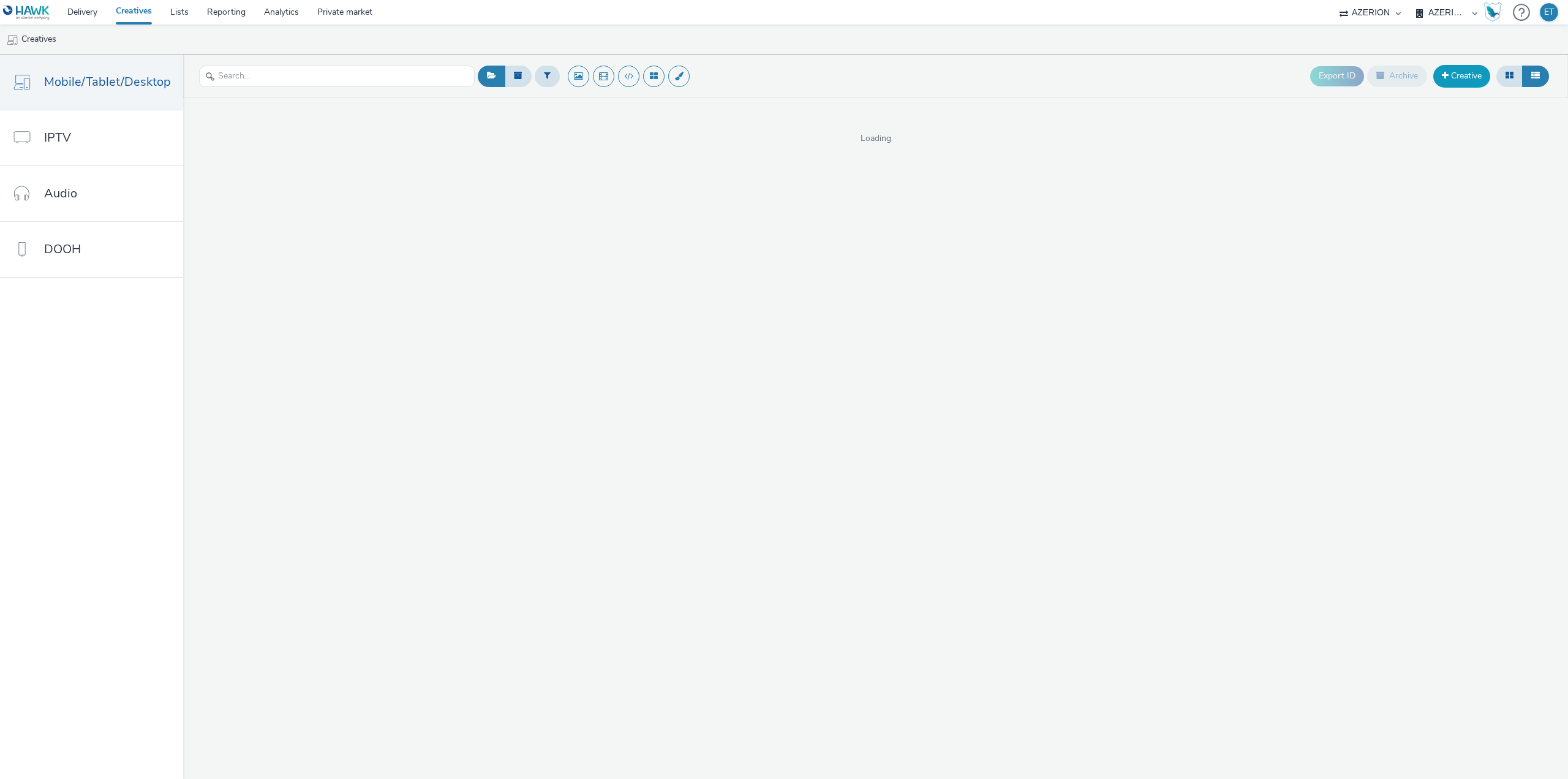
drag, startPoint x: 1446, startPoint y: 90, endPoint x: 1451, endPoint y: 85, distance: 7.1
click at [1448, 87] on div "Export ID Archive Creative" at bounding box center [1431, 76] width 242 height 30
click at [1452, 82] on link "Creative" at bounding box center [1461, 75] width 57 height 22
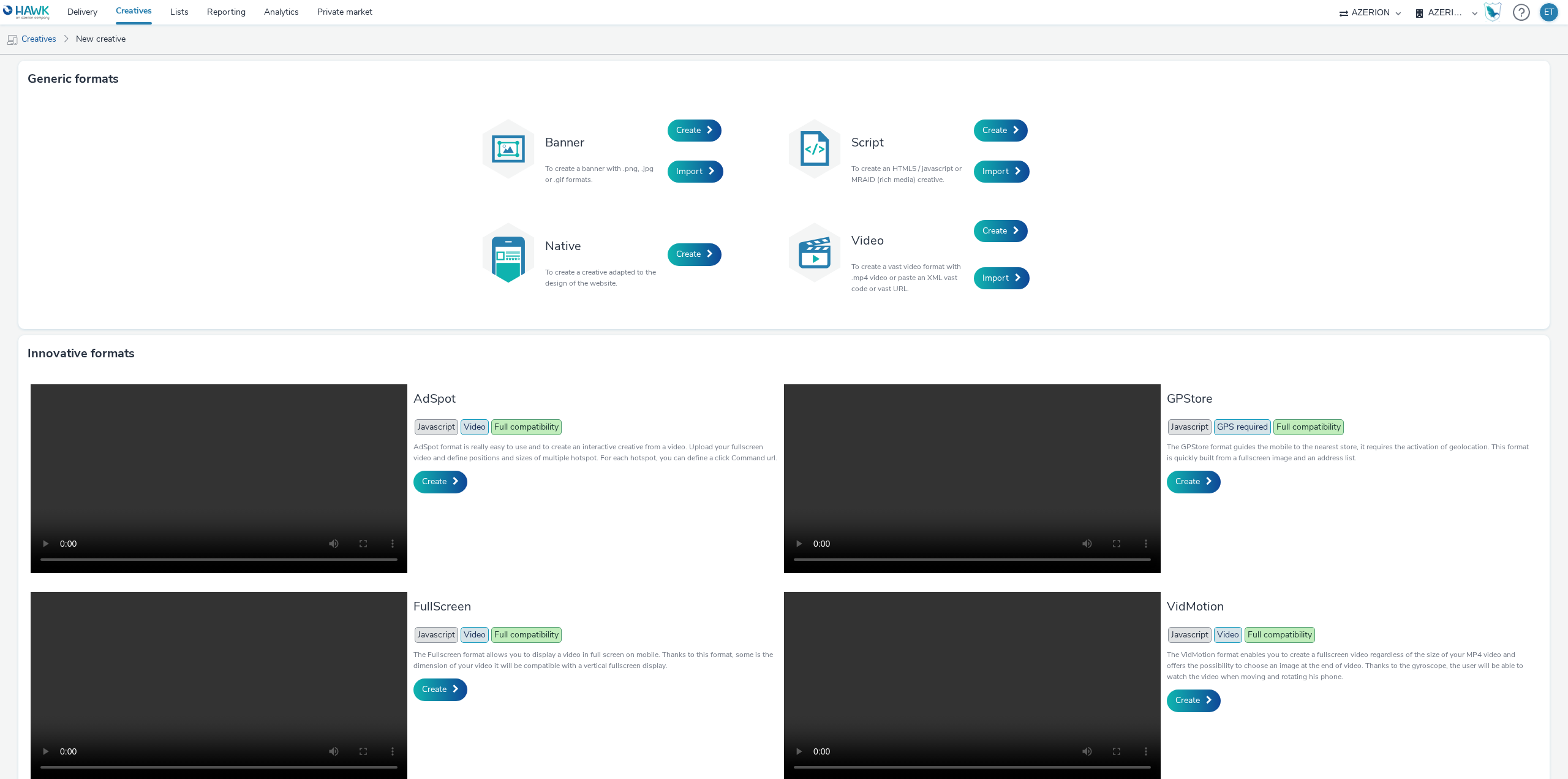
click at [689, 118] on div "Create" at bounding box center [725, 130] width 117 height 41
click at [687, 128] on span "Create" at bounding box center [688, 130] width 25 height 11
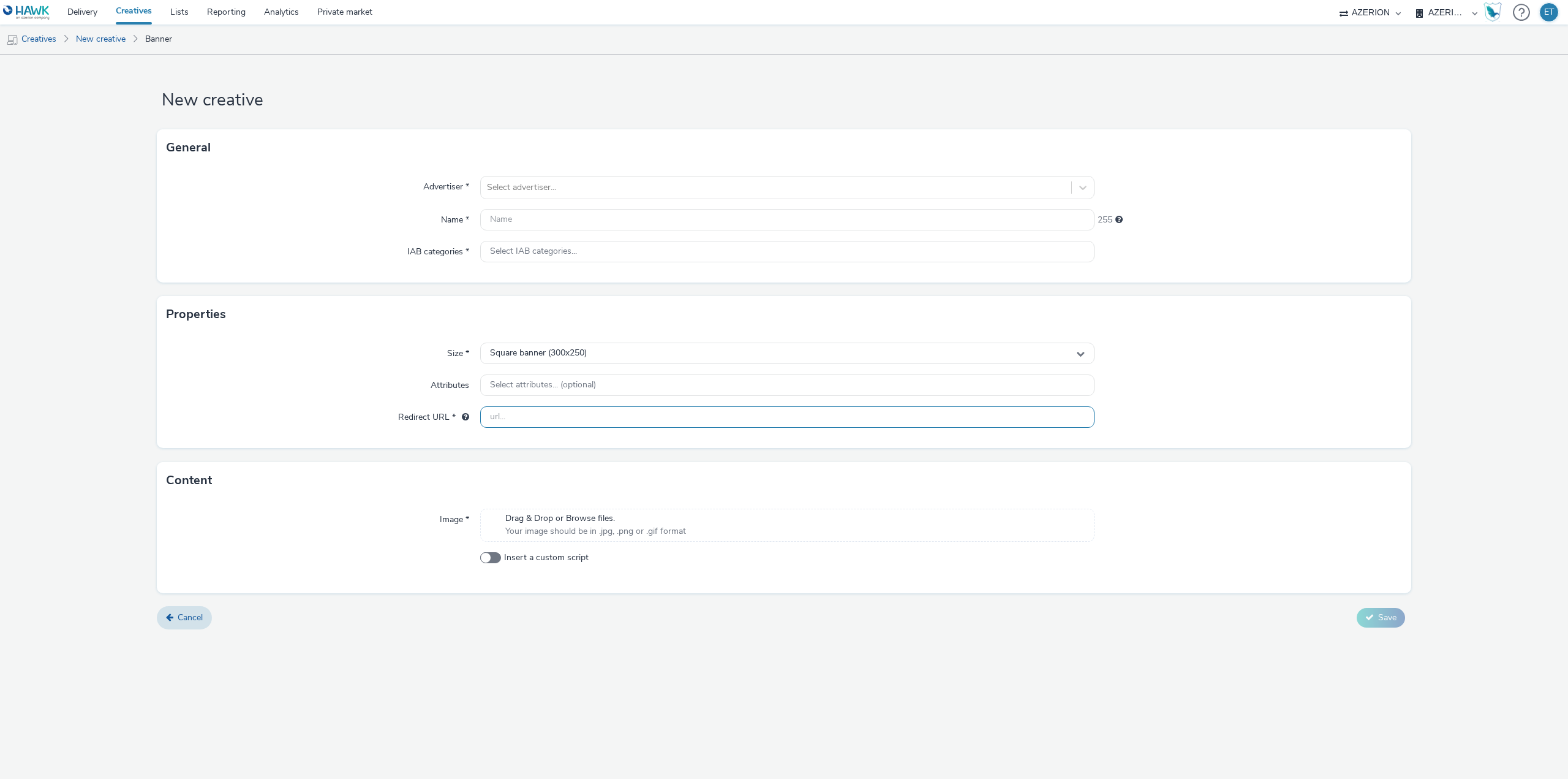
click at [658, 428] on div at bounding box center [787, 417] width 615 height 22
click at [666, 416] on input "text" at bounding box center [787, 417] width 615 height 21
paste input "[URL][DOMAIN_NAME]"
type input "[URL][DOMAIN_NAME]"
click at [89, 413] on form "New creative General Advertiser * Select advertiser... Name * 255 IAB categorie…" at bounding box center [784, 347] width 1568 height 584
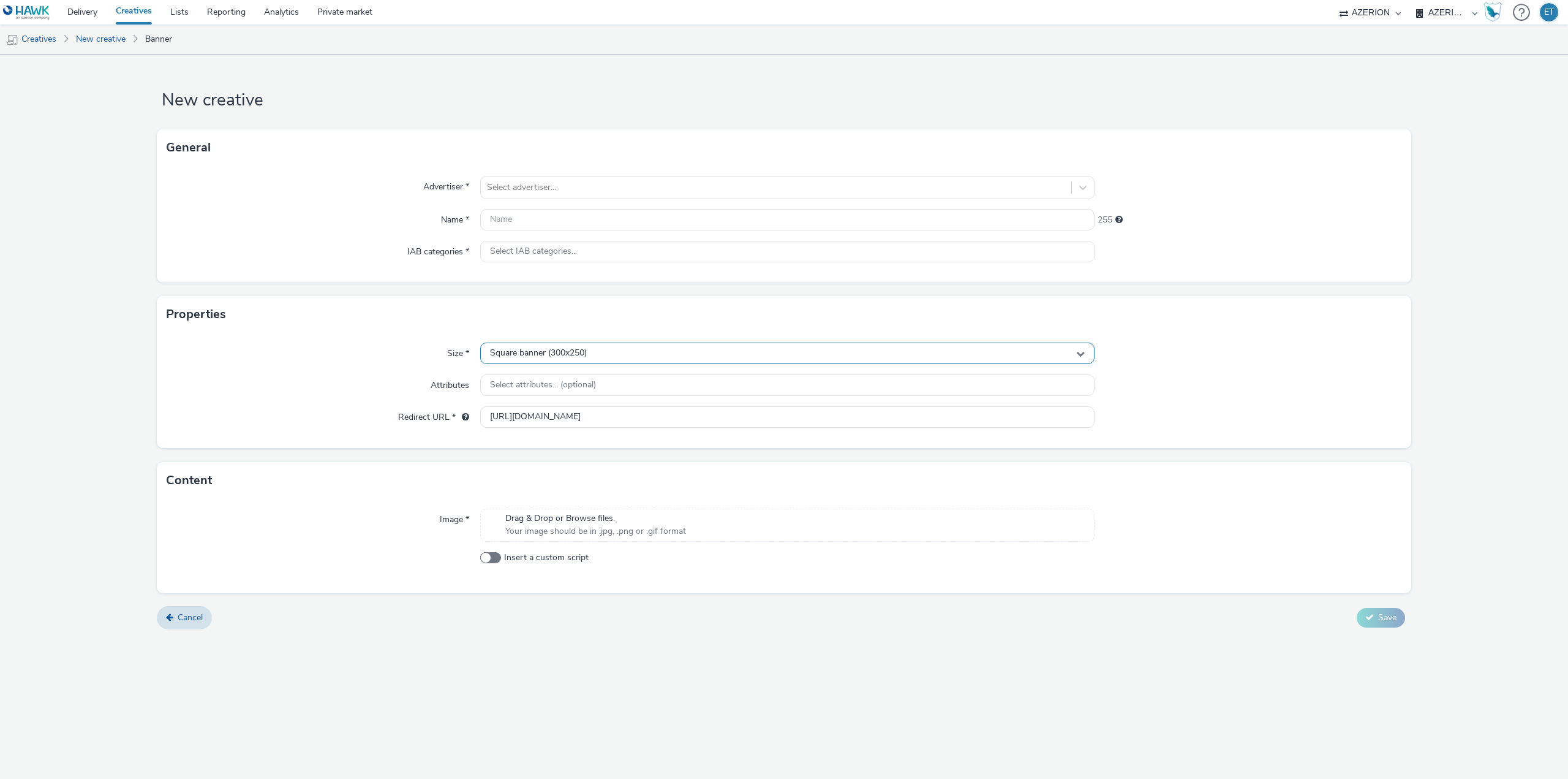
click at [483, 354] on div "Square banner (300x250)" at bounding box center [787, 353] width 615 height 21
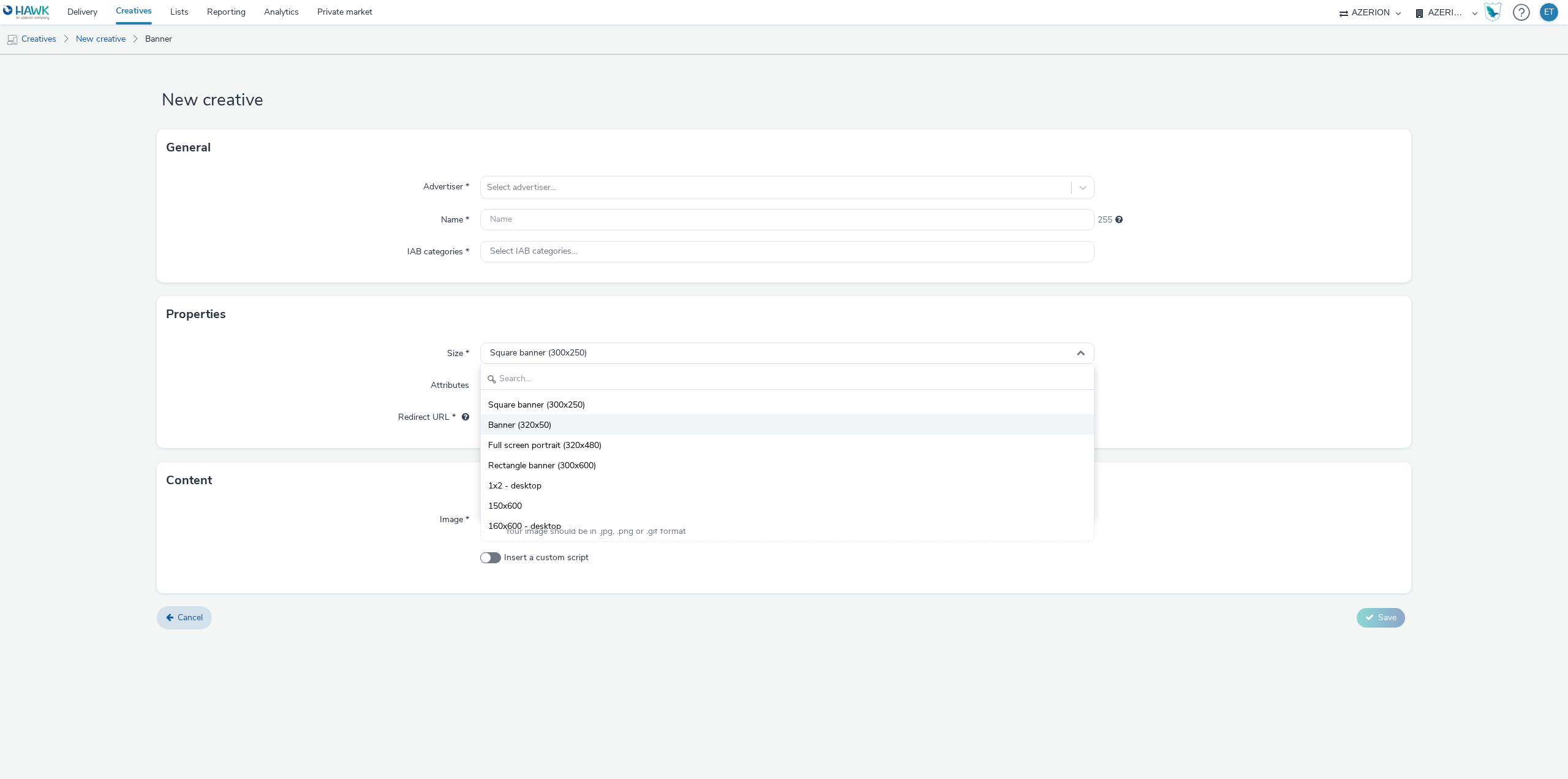
click at [520, 424] on span "Banner (320x50)" at bounding box center [519, 425] width 63 height 12
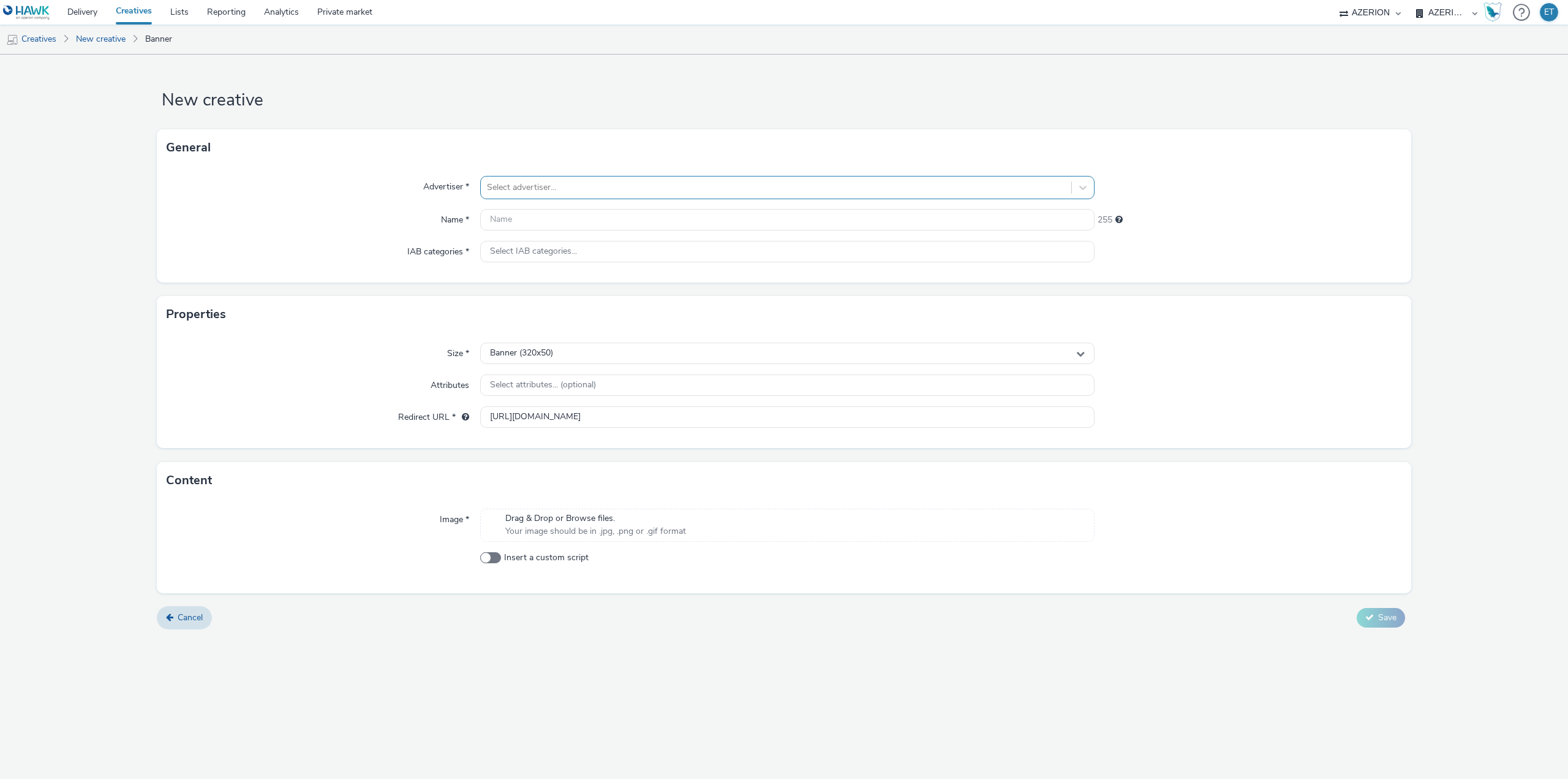
click at [544, 187] on div at bounding box center [775, 187] width 578 height 15
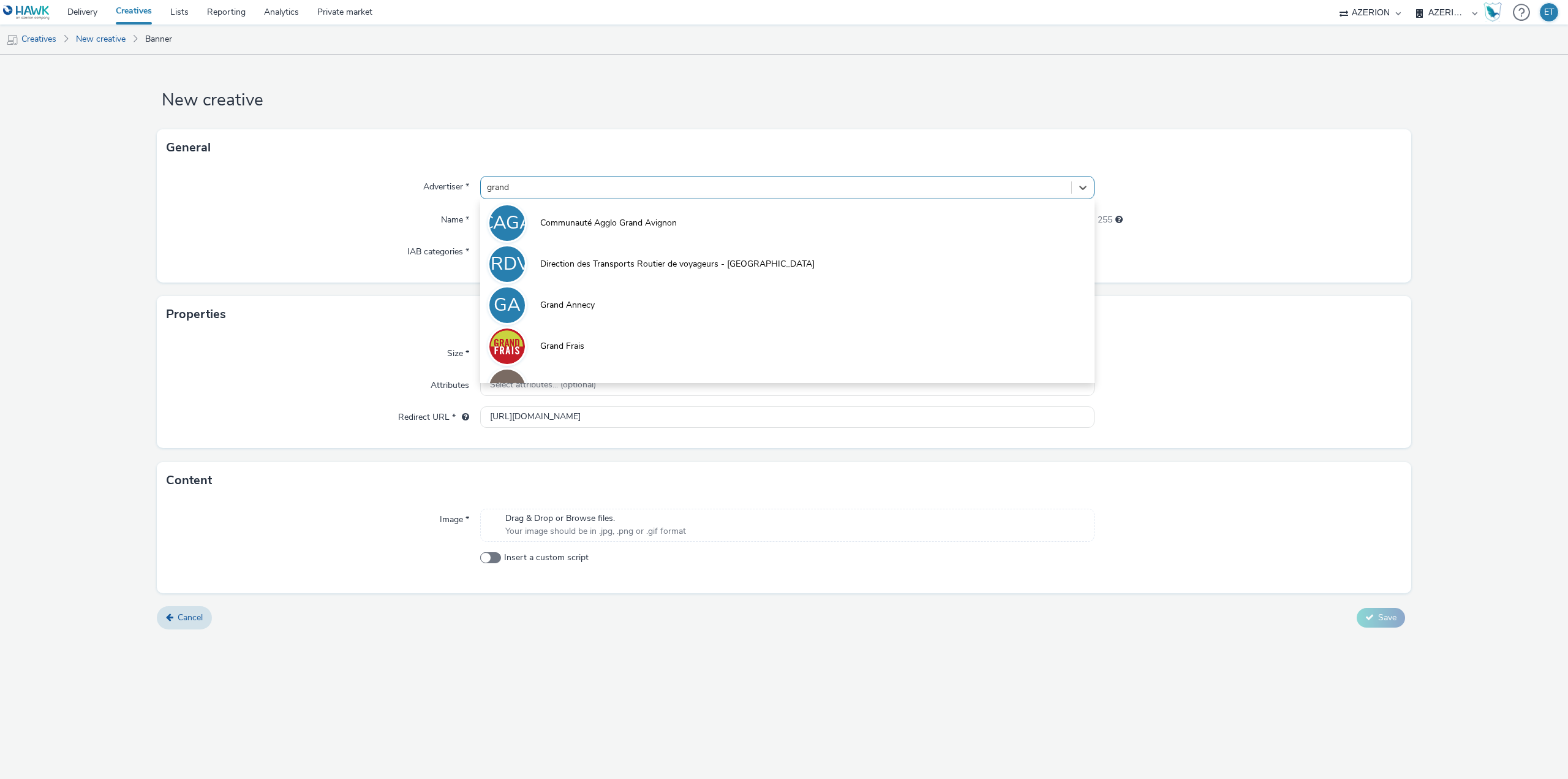
type input "grand l"
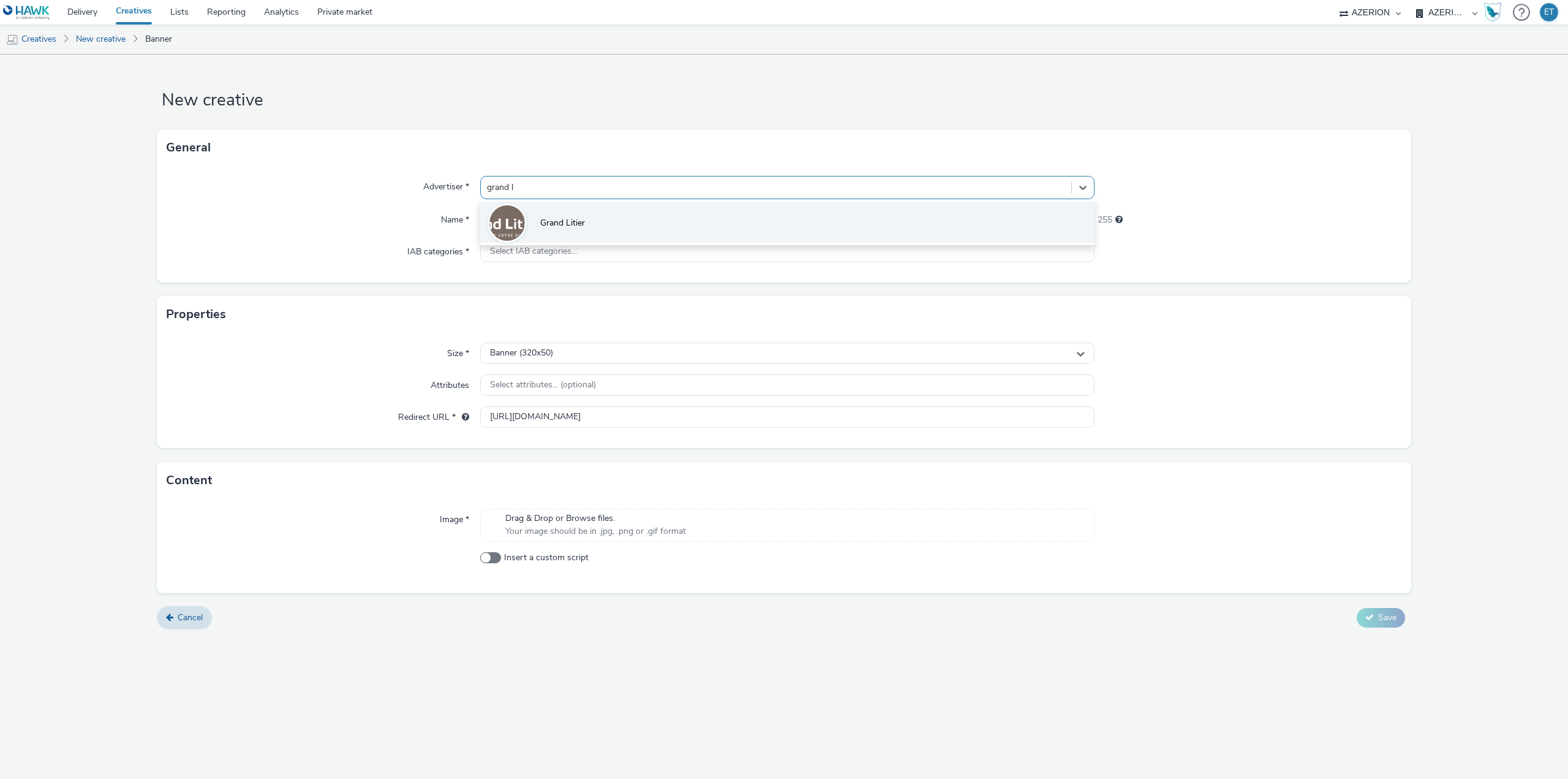
click at [559, 222] on span "Grand Litier" at bounding box center [562, 223] width 45 height 12
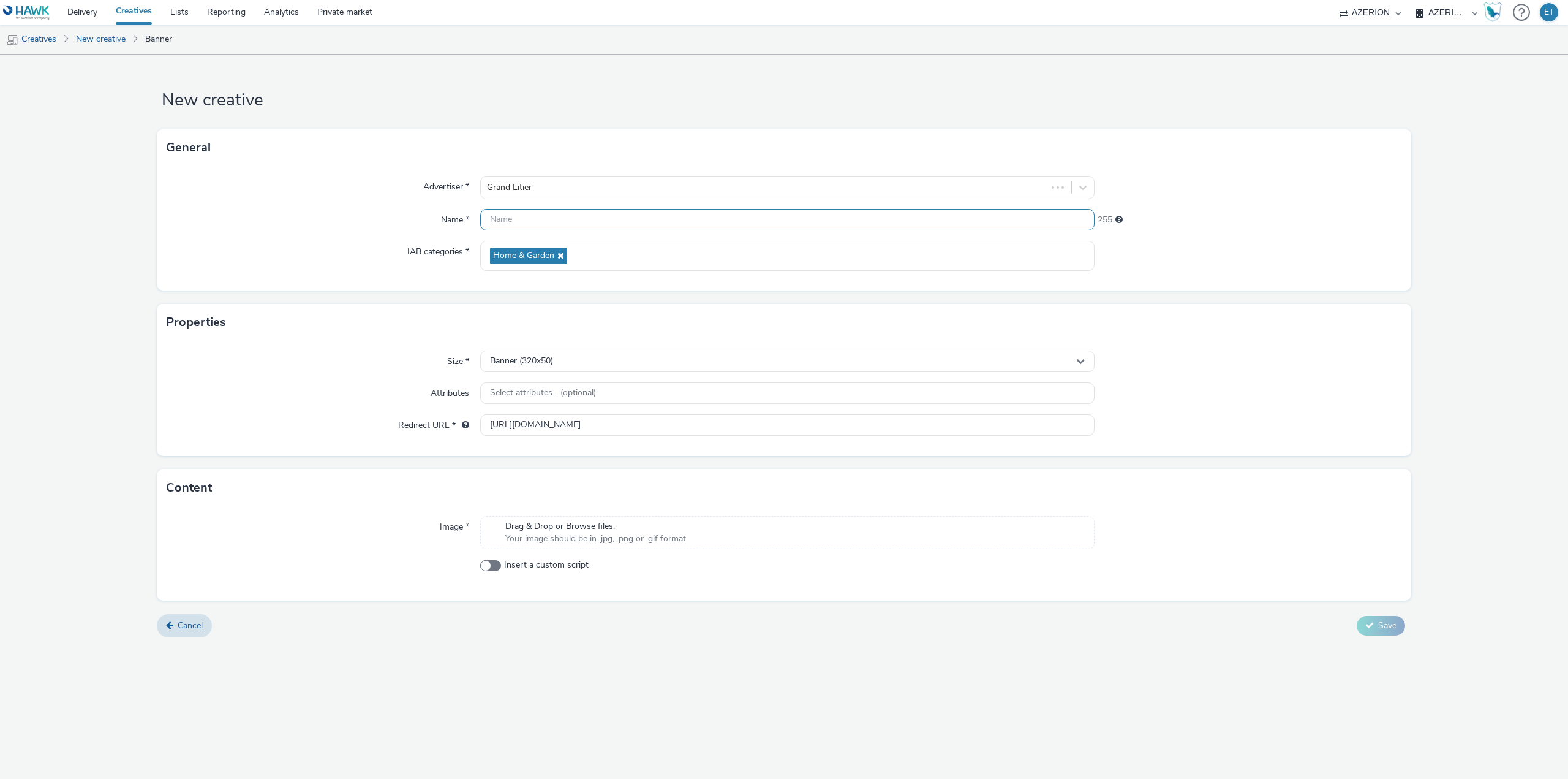
click at [524, 213] on input "text" at bounding box center [787, 219] width 615 height 21
paste input "OR_25_Lagardre_bandeau_Bordeaux_[DATE]-resized"
type input "OR_25_Lagardre_bandeau_Bordeaux_[DATE]-resized"
click at [298, 212] on div "Name *" at bounding box center [323, 219] width 313 height 22
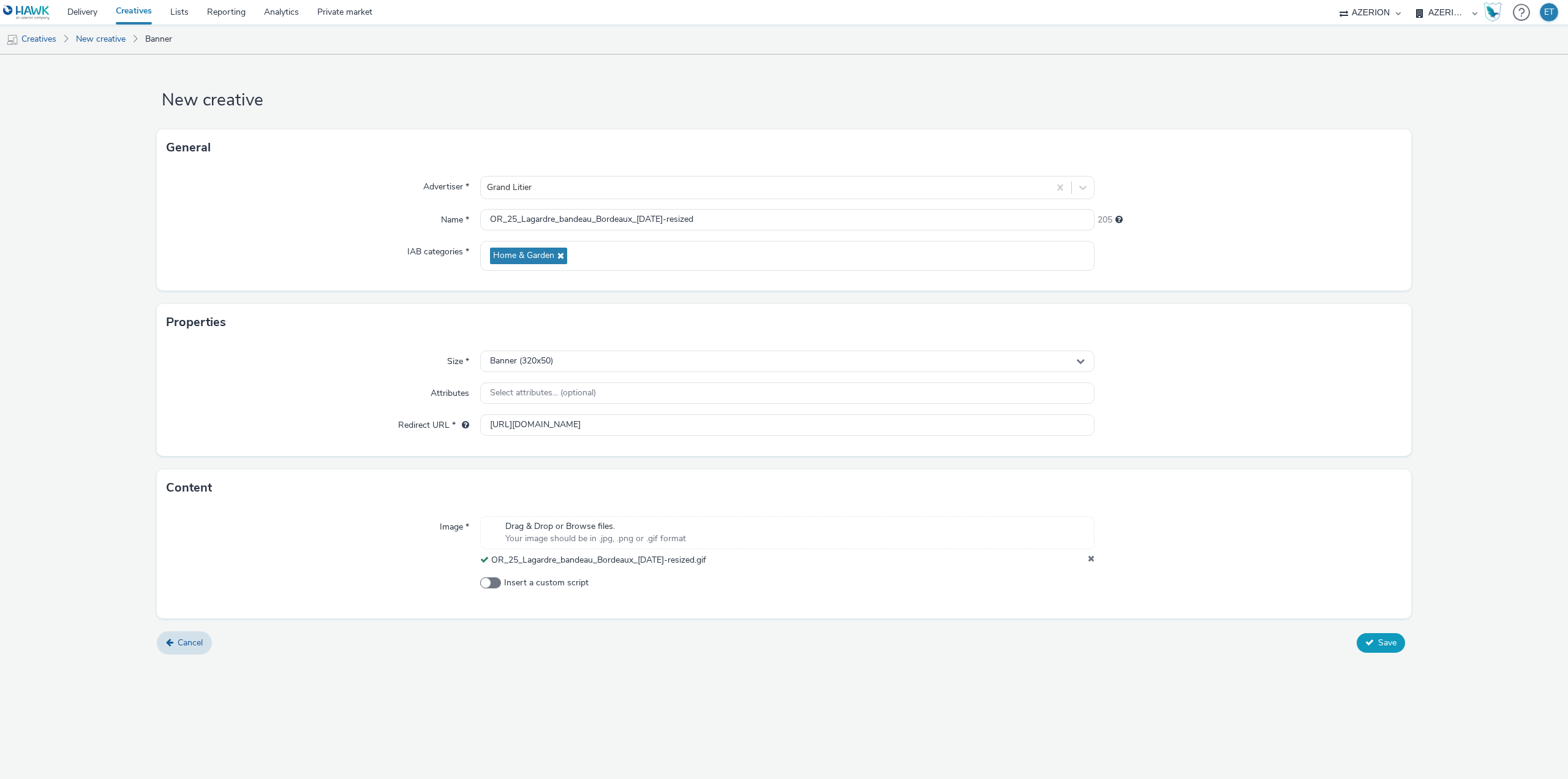
click at [1380, 649] on button "Save" at bounding box center [1381, 642] width 49 height 19
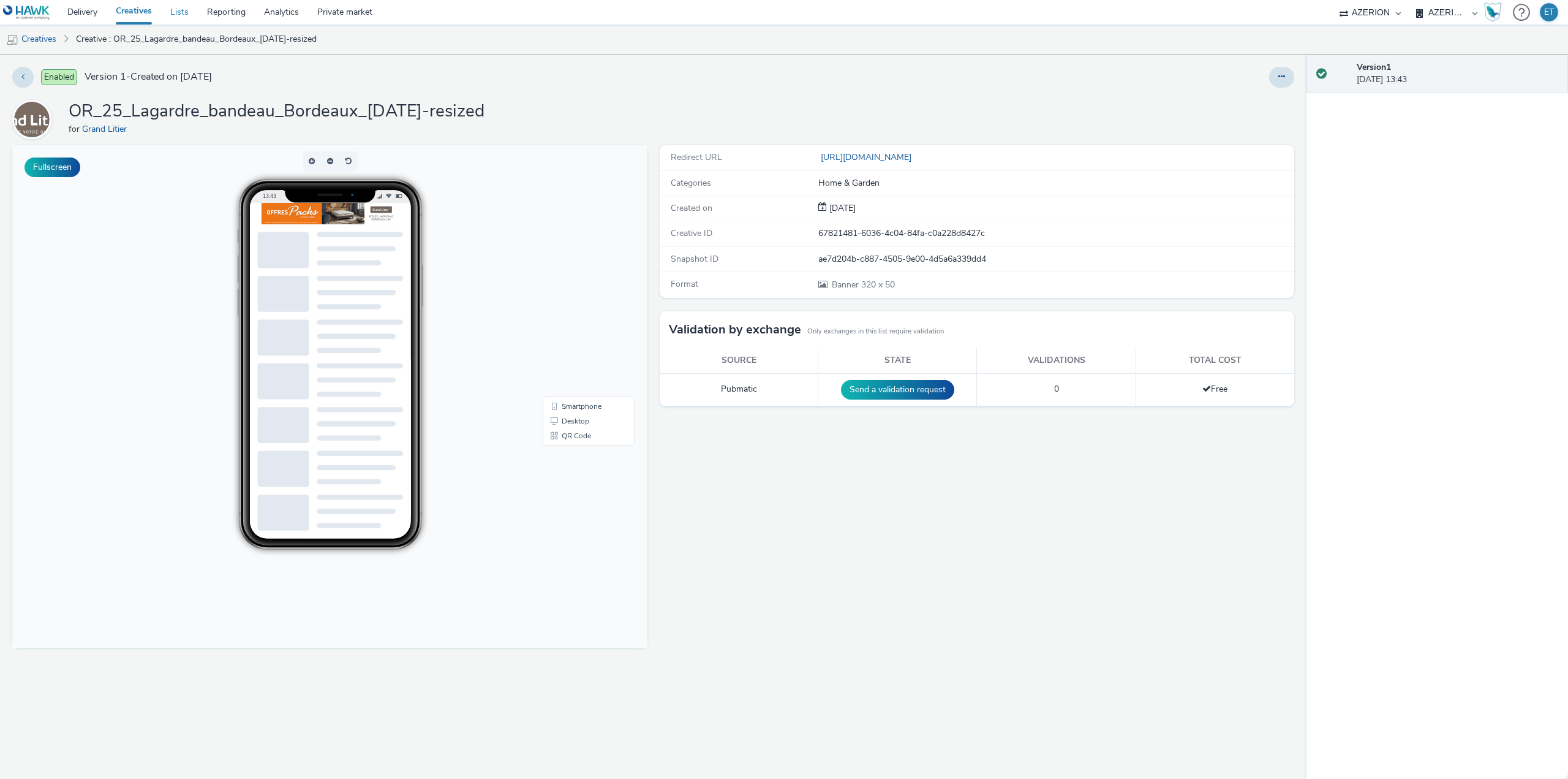
click at [186, 13] on link "Lists" at bounding box center [179, 12] width 37 height 25
